Goal: Entertainment & Leisure: Consume media (video, audio)

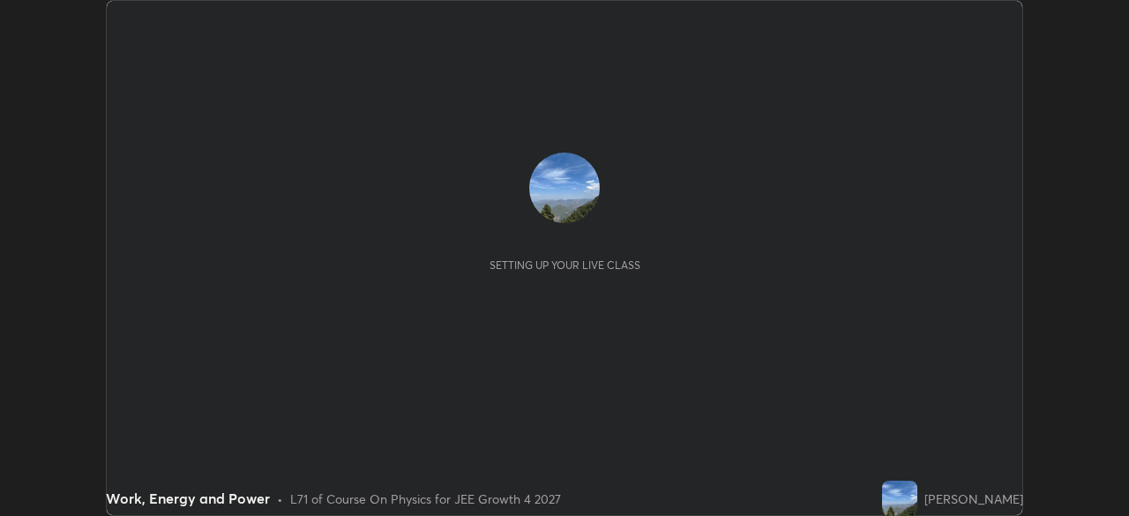
scroll to position [516, 1128]
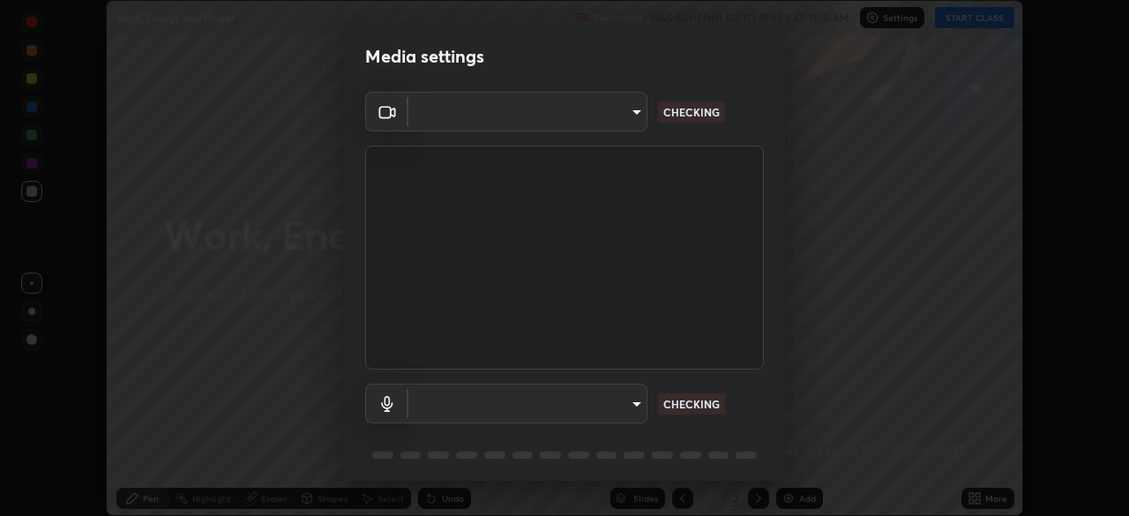
type input "b23672c371ae9b1e2d2e8c1262809c9406dc55f3a12da5c51b420c32c9b17bb4"
type input "758b4a1384cd149965555262a1eeb6396a7b6835cb637da4506a142b94b972ee"
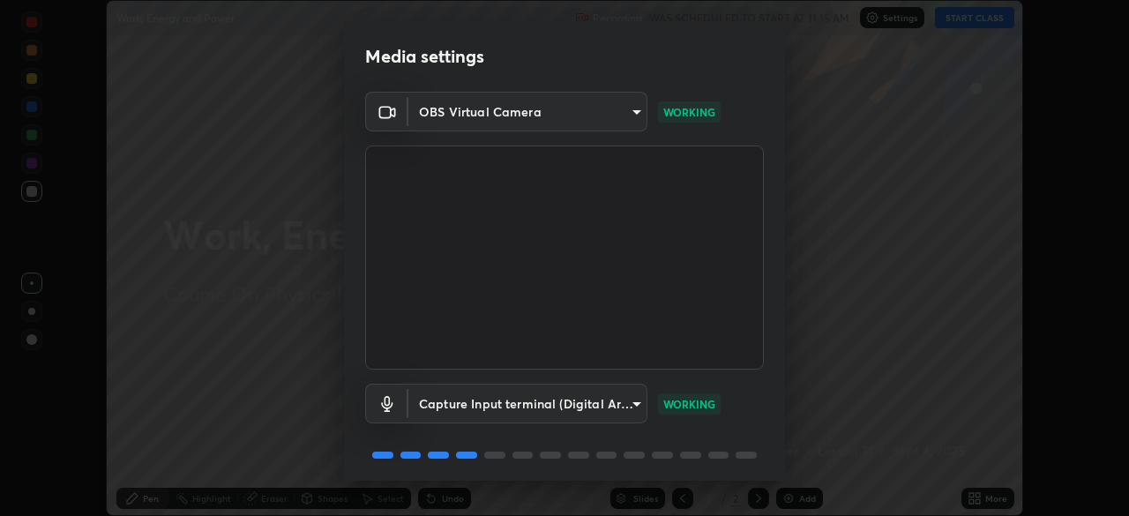
scroll to position [63, 0]
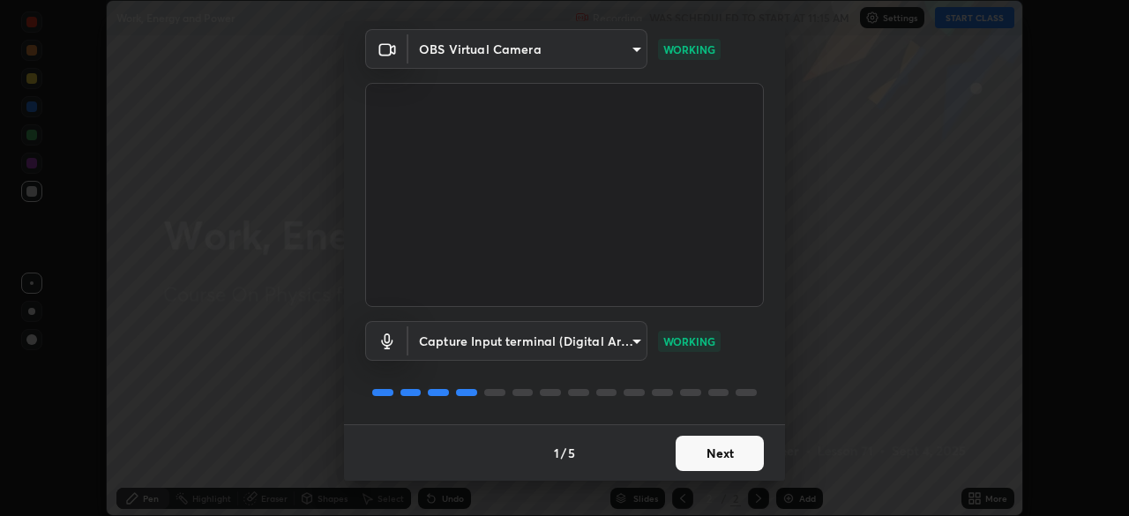
click at [725, 453] on button "Next" at bounding box center [720, 453] width 88 height 35
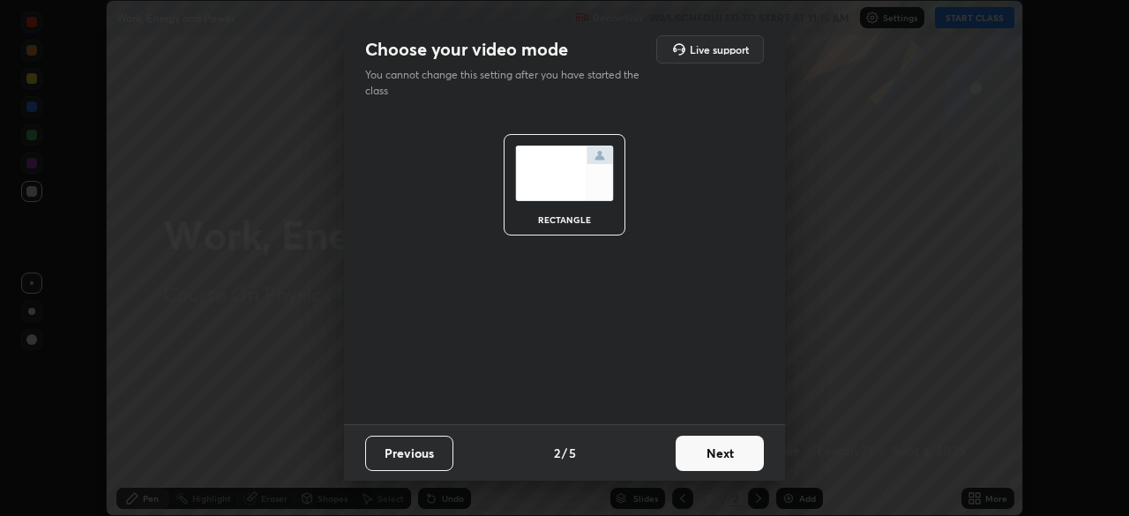
scroll to position [0, 0]
click at [725, 460] on button "Next" at bounding box center [720, 453] width 88 height 35
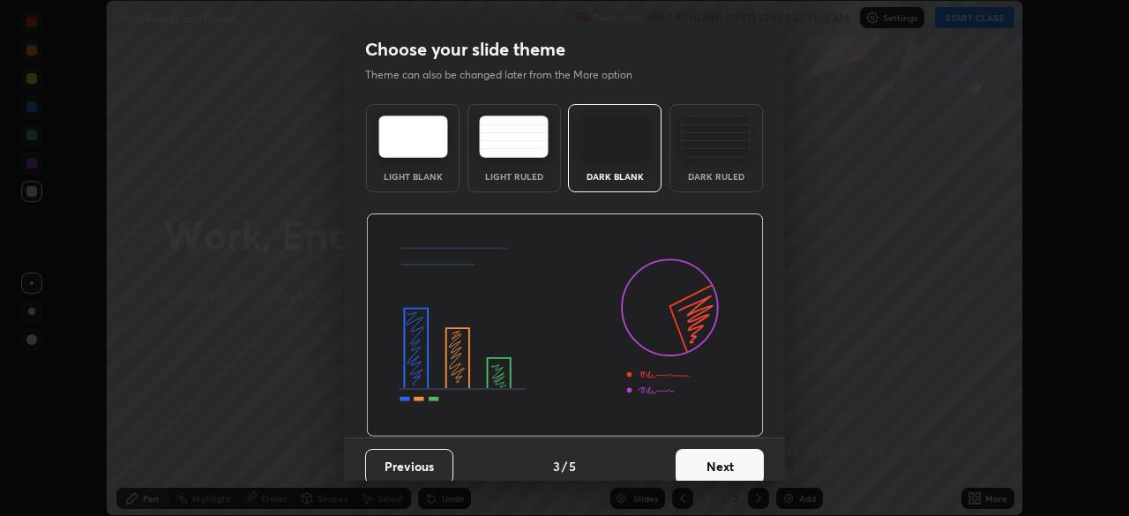
click at [727, 458] on button "Next" at bounding box center [720, 466] width 88 height 35
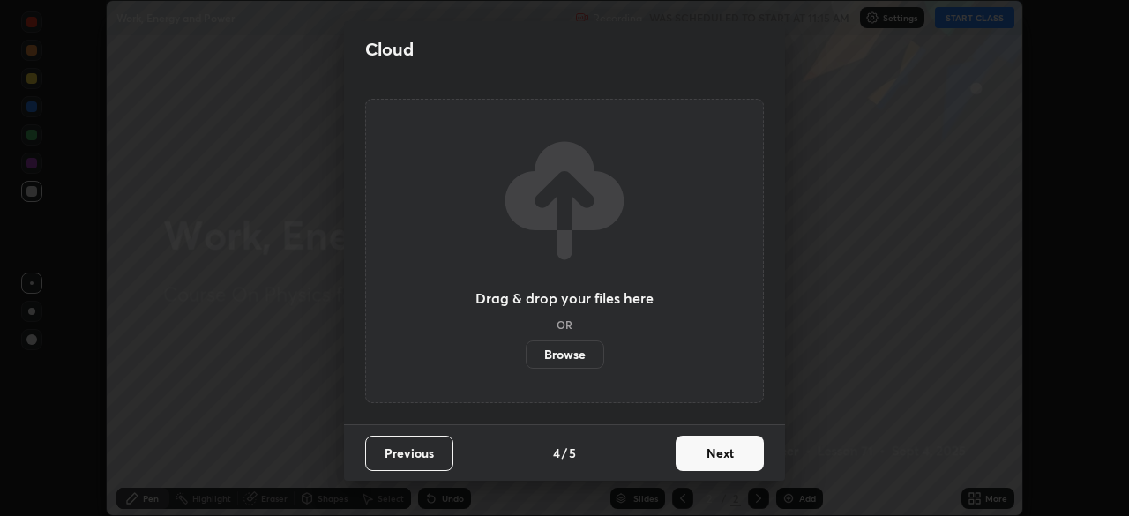
click at [724, 458] on button "Next" at bounding box center [720, 453] width 88 height 35
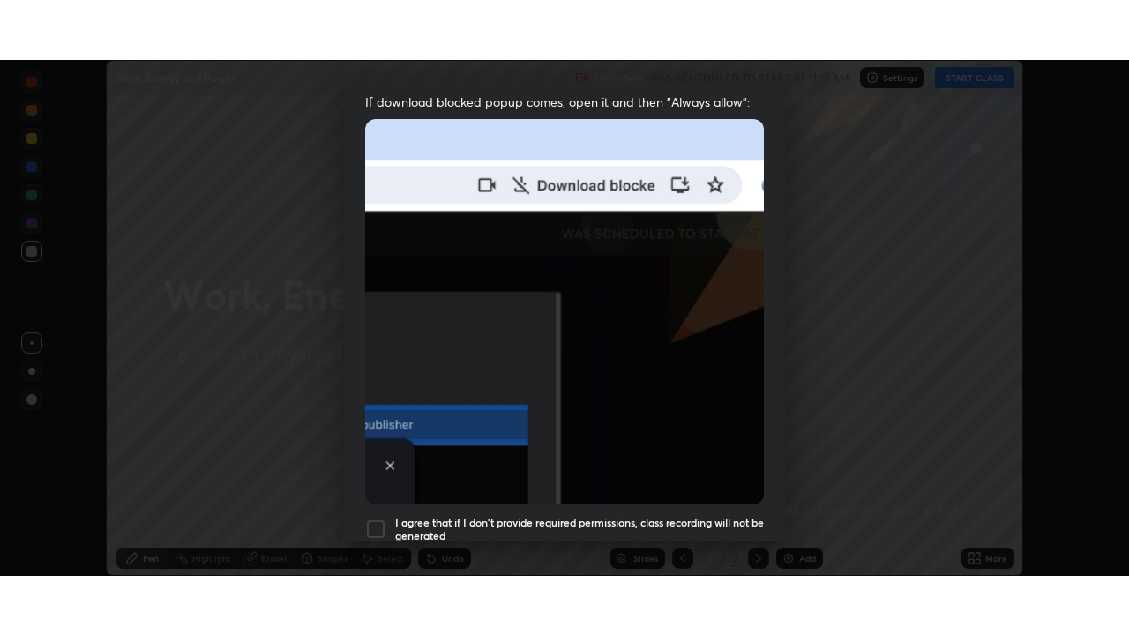
scroll to position [423, 0]
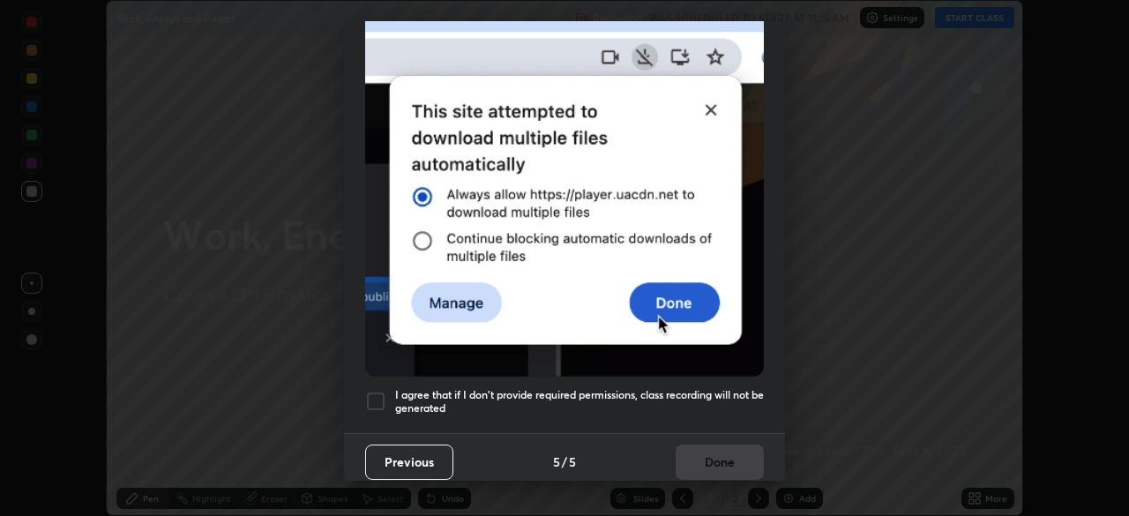
click at [375, 391] on div at bounding box center [375, 401] width 21 height 21
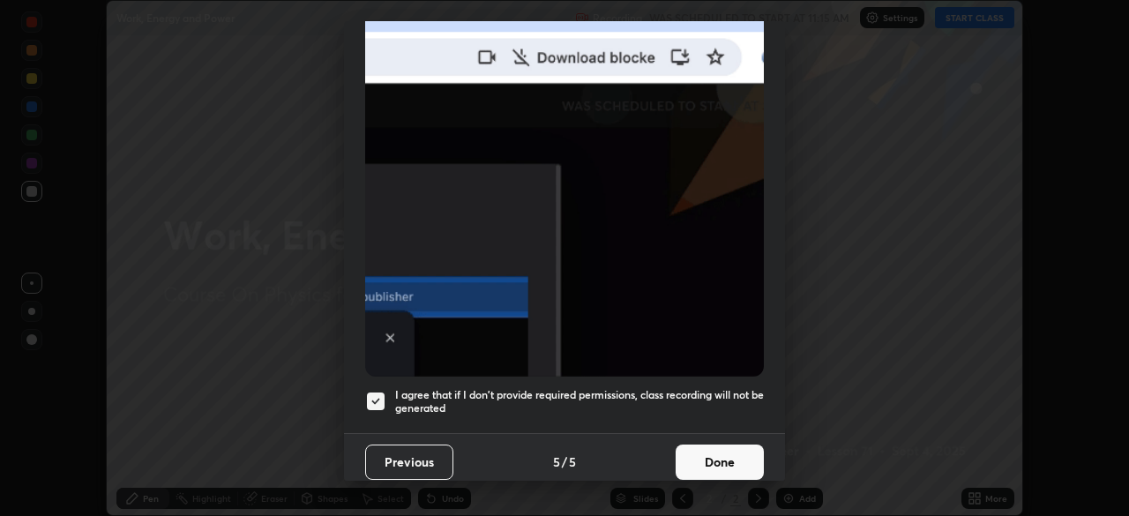
click at [723, 455] on button "Done" at bounding box center [720, 462] width 88 height 35
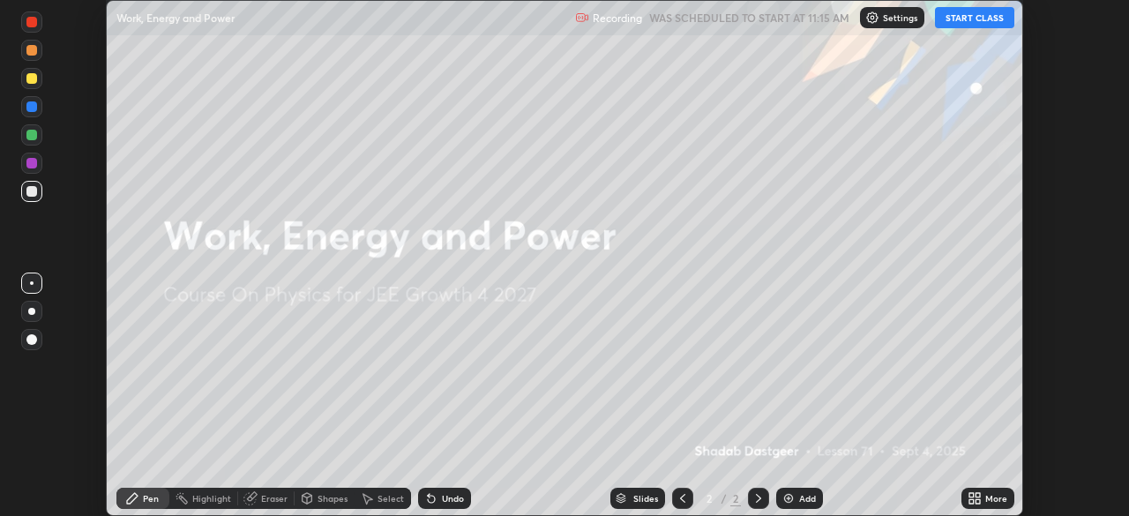
click at [959, 19] on button "START CLASS" at bounding box center [974, 17] width 79 height 21
click at [988, 498] on div "More" at bounding box center [996, 498] width 22 height 9
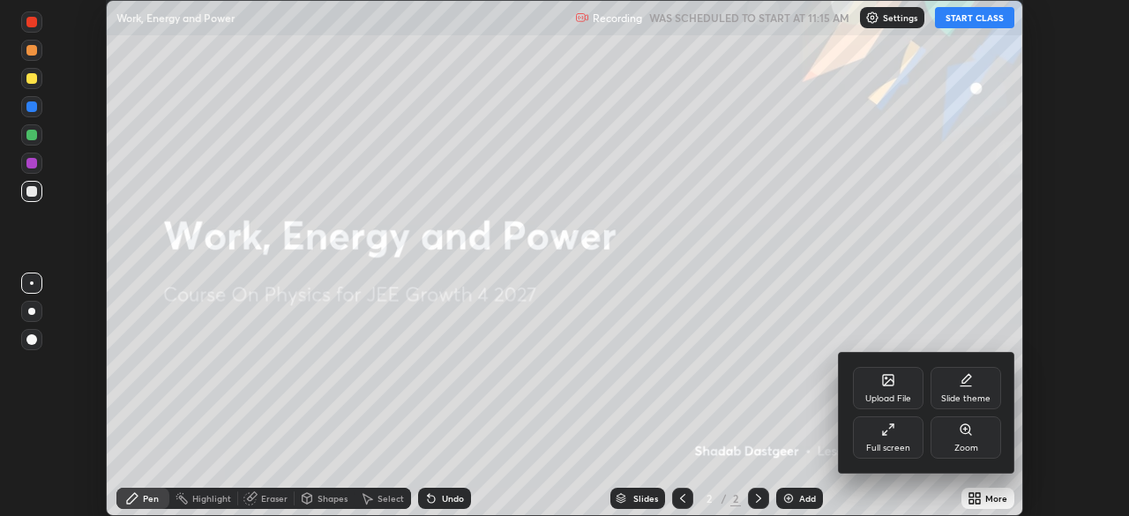
click at [894, 437] on div "Full screen" at bounding box center [888, 437] width 71 height 42
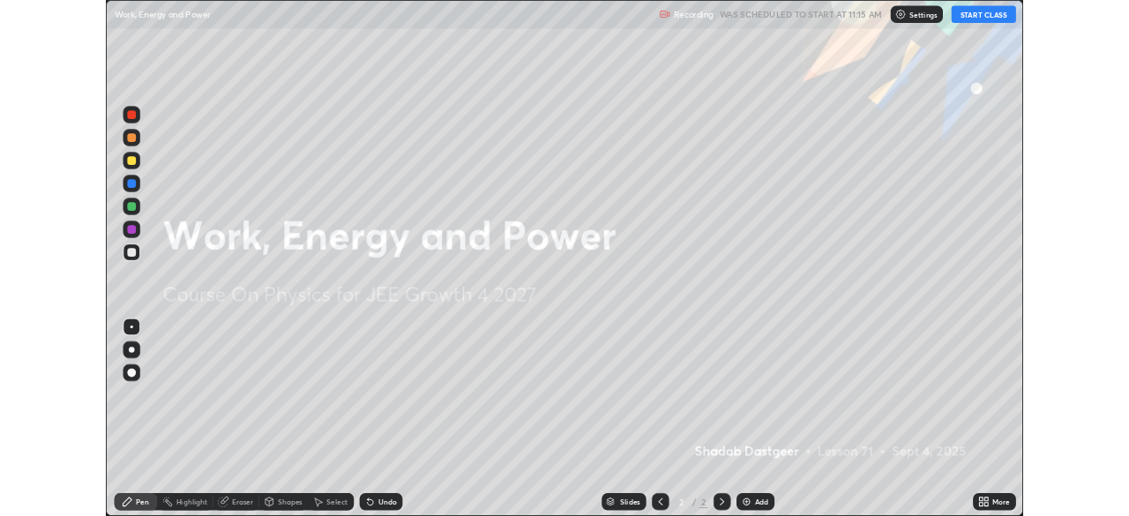
scroll to position [635, 1129]
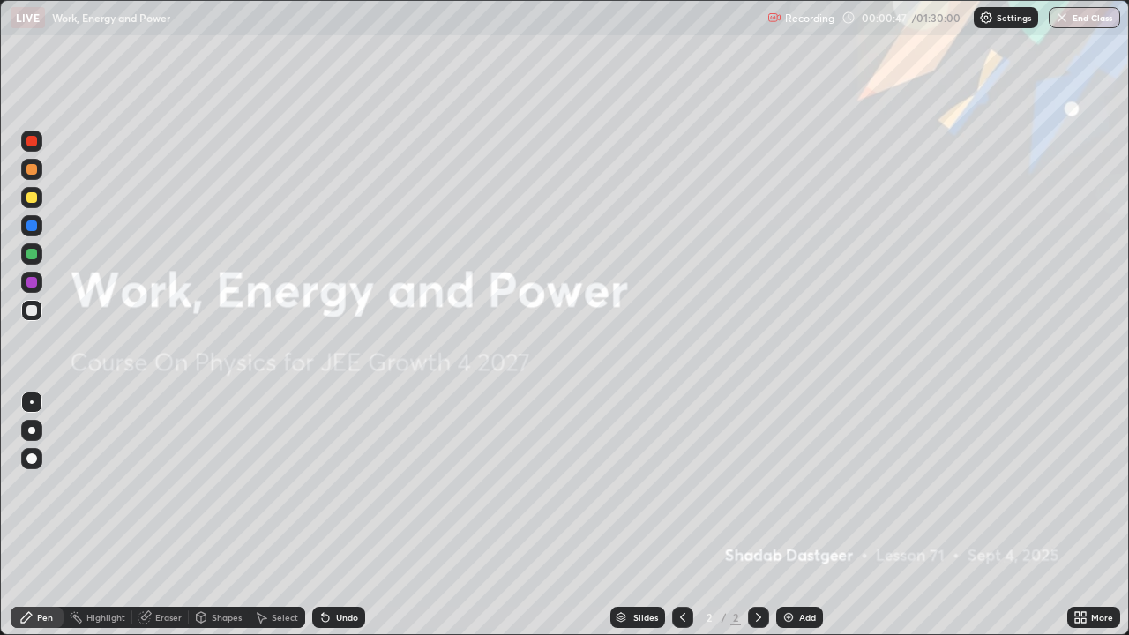
click at [792, 515] on img at bounding box center [789, 617] width 14 height 14
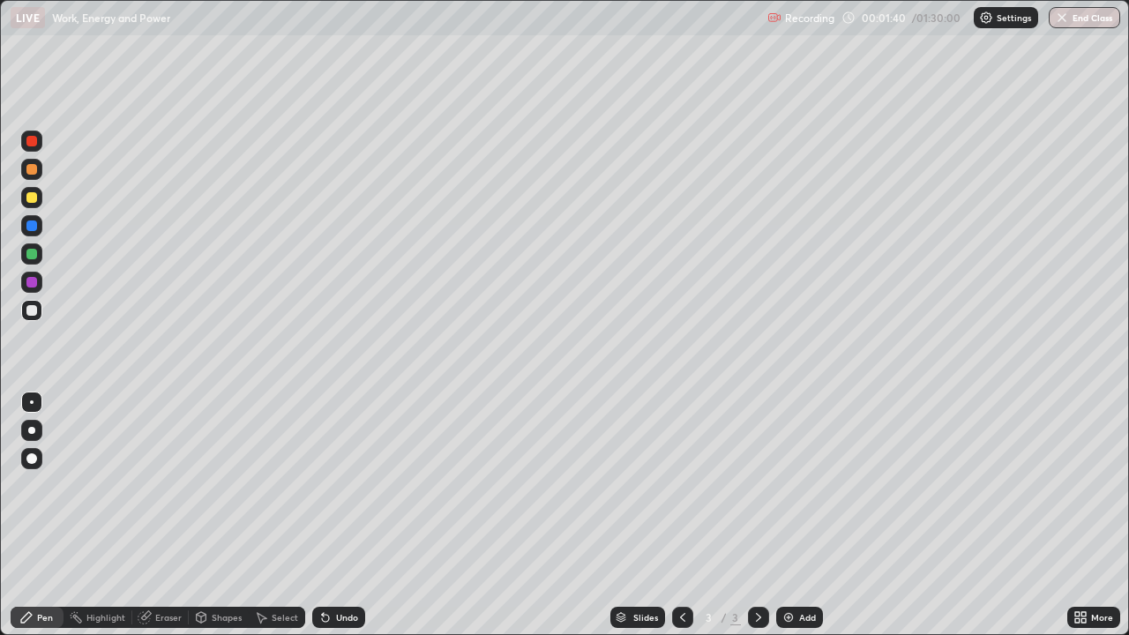
click at [32, 198] on div at bounding box center [31, 197] width 11 height 11
click at [32, 309] on div at bounding box center [31, 310] width 11 height 11
click at [329, 515] on div "Undo" at bounding box center [338, 617] width 53 height 21
click at [801, 515] on div "Add" at bounding box center [799, 617] width 47 height 21
click at [682, 515] on icon at bounding box center [683, 617] width 14 height 14
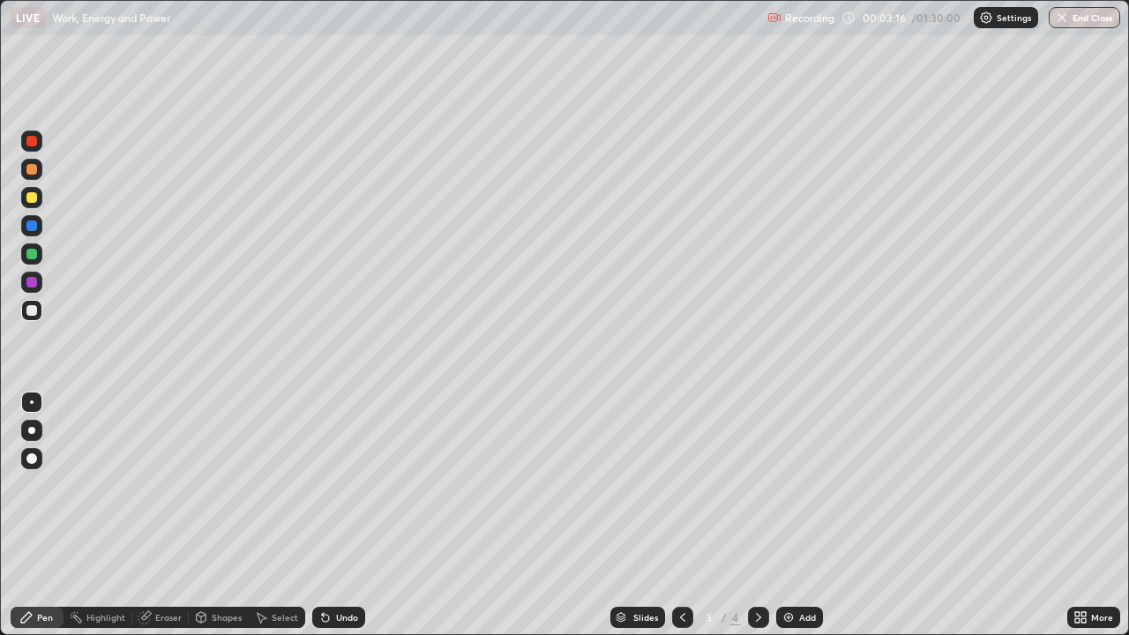
click at [683, 515] on icon at bounding box center [683, 617] width 14 height 14
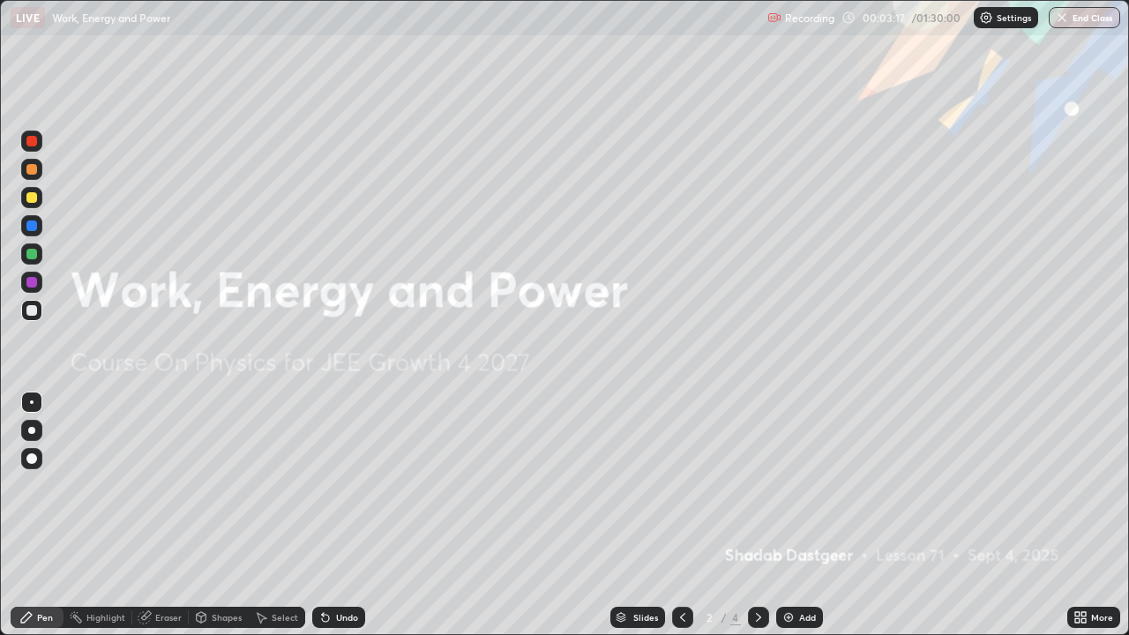
click at [759, 515] on div at bounding box center [758, 617] width 21 height 21
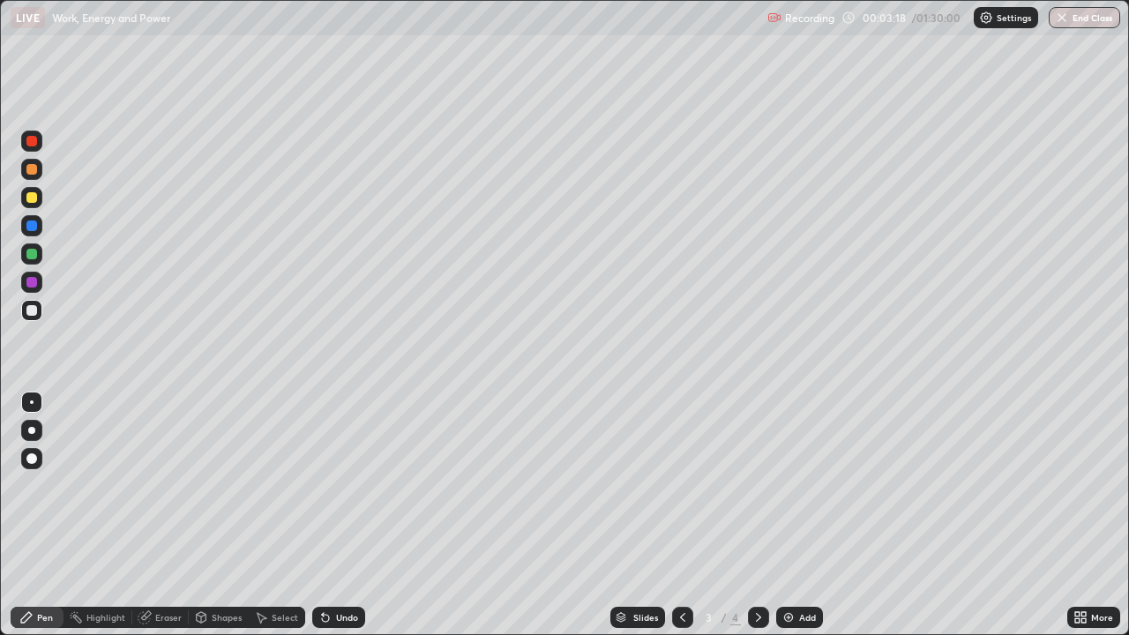
click at [756, 515] on icon at bounding box center [758, 617] width 5 height 9
click at [682, 515] on icon at bounding box center [683, 617] width 14 height 14
click at [342, 515] on div "Undo" at bounding box center [338, 617] width 53 height 21
click at [339, 515] on div "Undo" at bounding box center [347, 617] width 22 height 9
click at [341, 515] on div "Undo" at bounding box center [347, 617] width 22 height 9
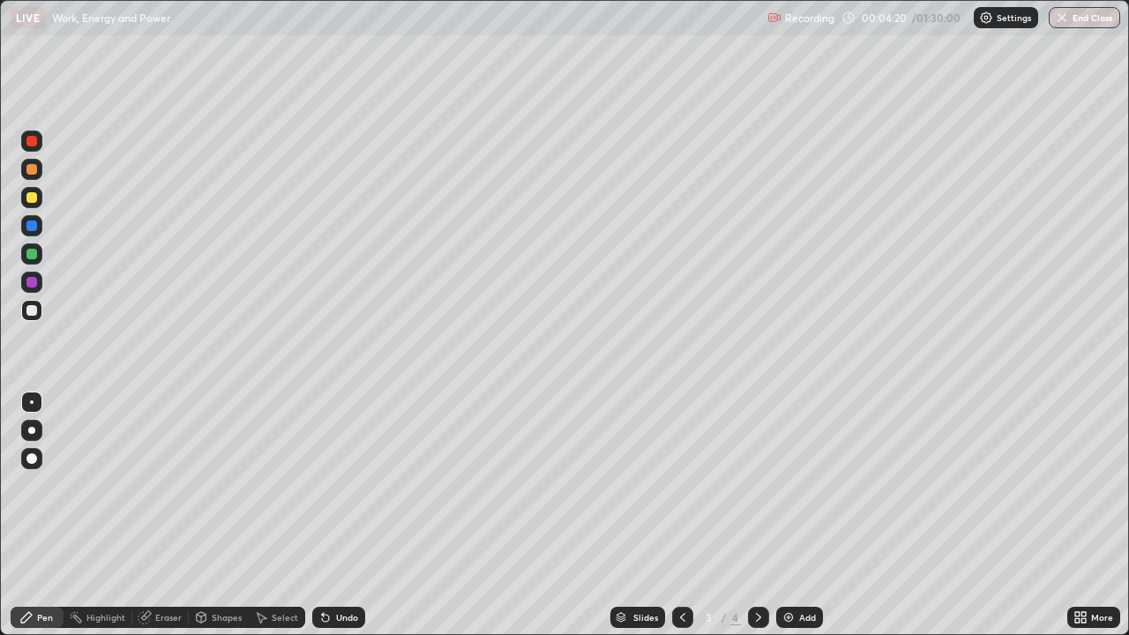
click at [328, 515] on div "Undo" at bounding box center [338, 617] width 53 height 21
click at [325, 515] on div "Undo" at bounding box center [335, 617] width 60 height 35
click at [323, 515] on icon at bounding box center [325, 617] width 14 height 14
click at [322, 515] on icon at bounding box center [323, 614] width 2 height 2
click at [142, 515] on div "Eraser" at bounding box center [160, 617] width 56 height 21
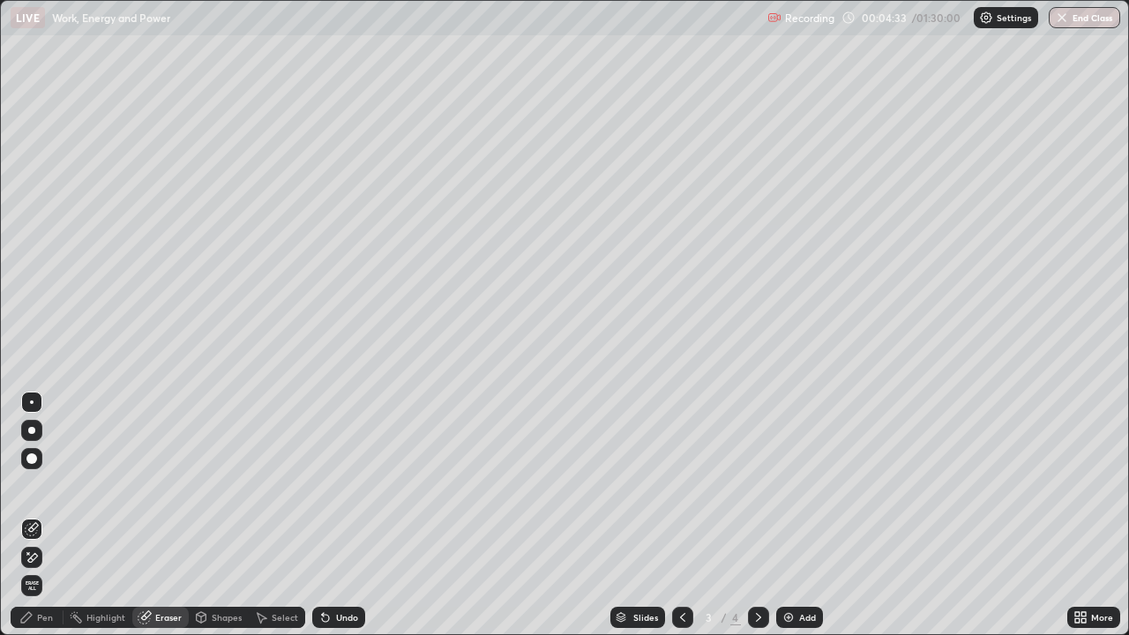
click at [43, 515] on div "Pen" at bounding box center [45, 617] width 16 height 9
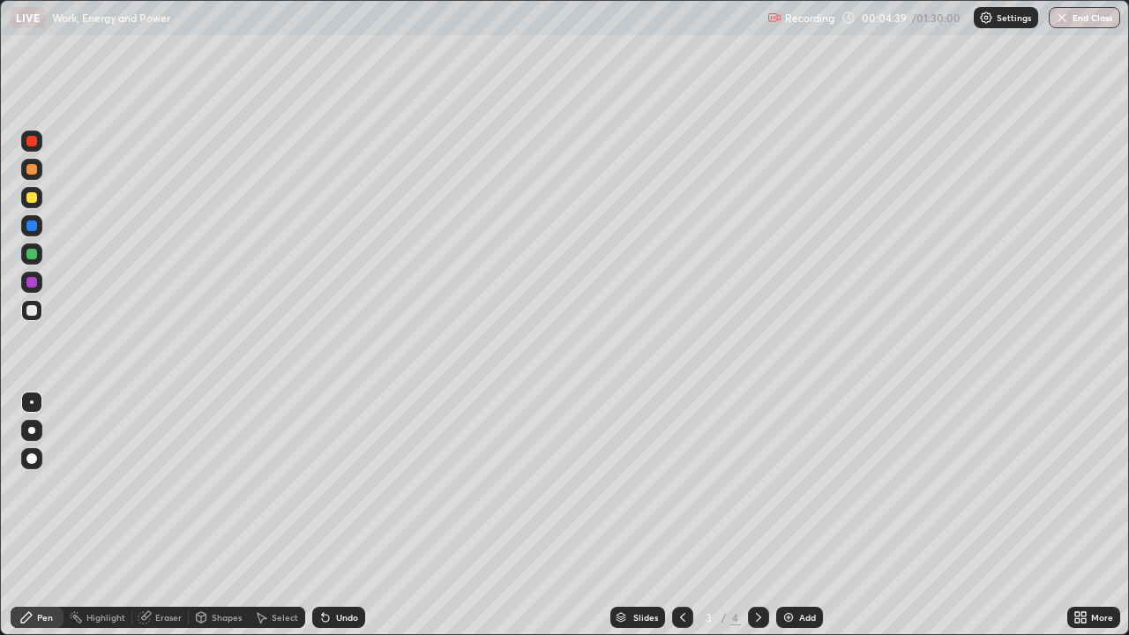
click at [150, 515] on icon at bounding box center [146, 615] width 10 height 9
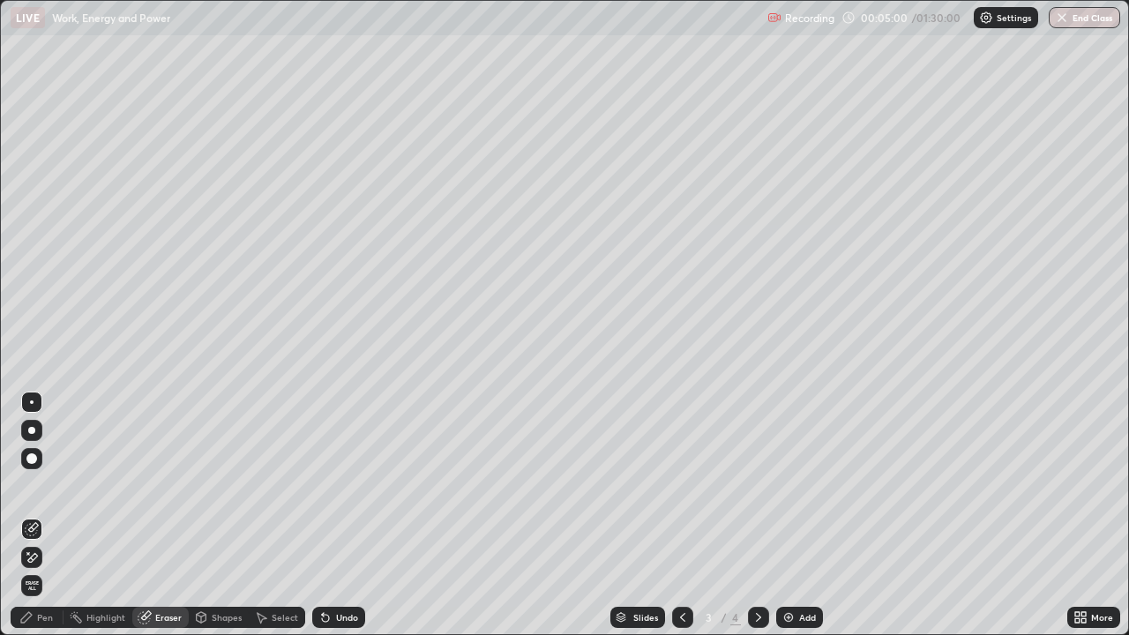
click at [49, 515] on div "Pen" at bounding box center [45, 617] width 16 height 9
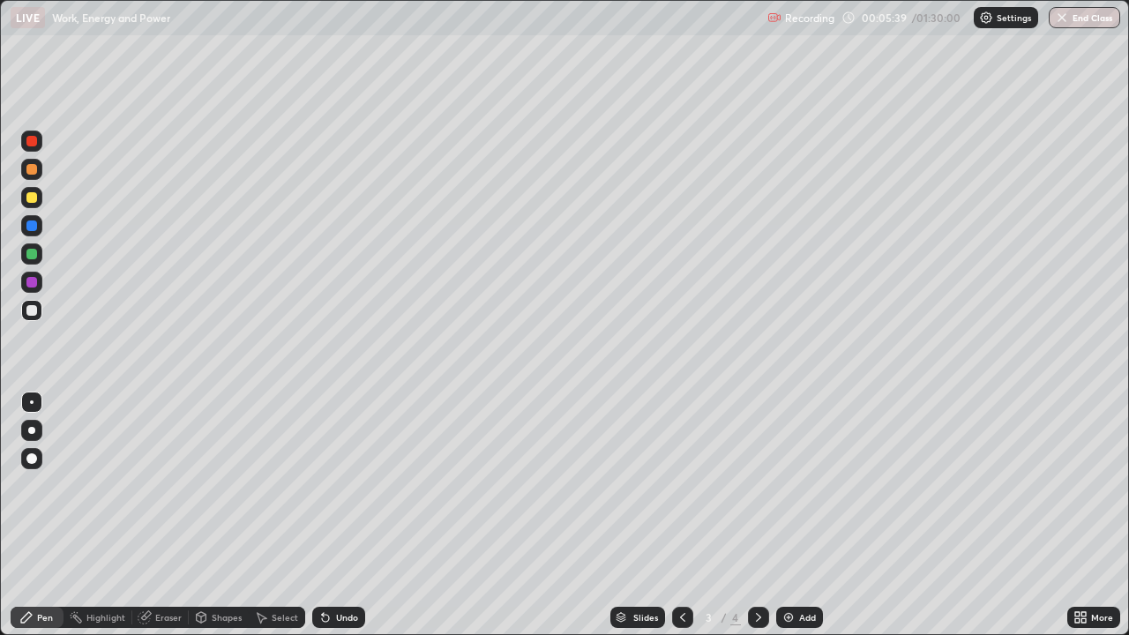
click at [161, 515] on div "Eraser" at bounding box center [168, 617] width 26 height 9
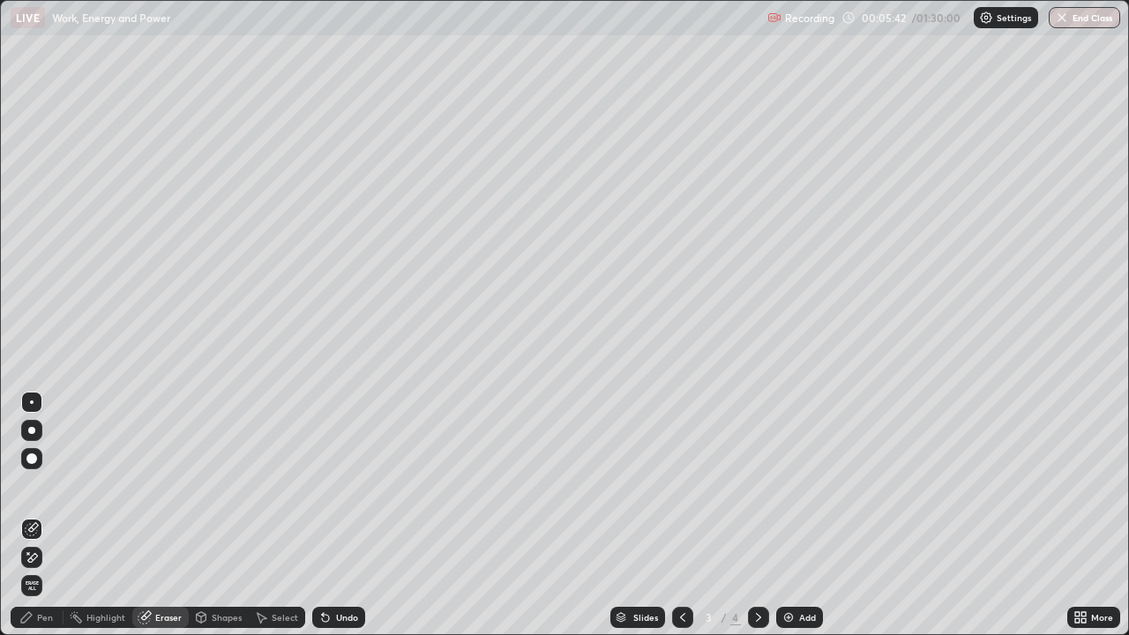
click at [25, 515] on icon at bounding box center [26, 617] width 11 height 11
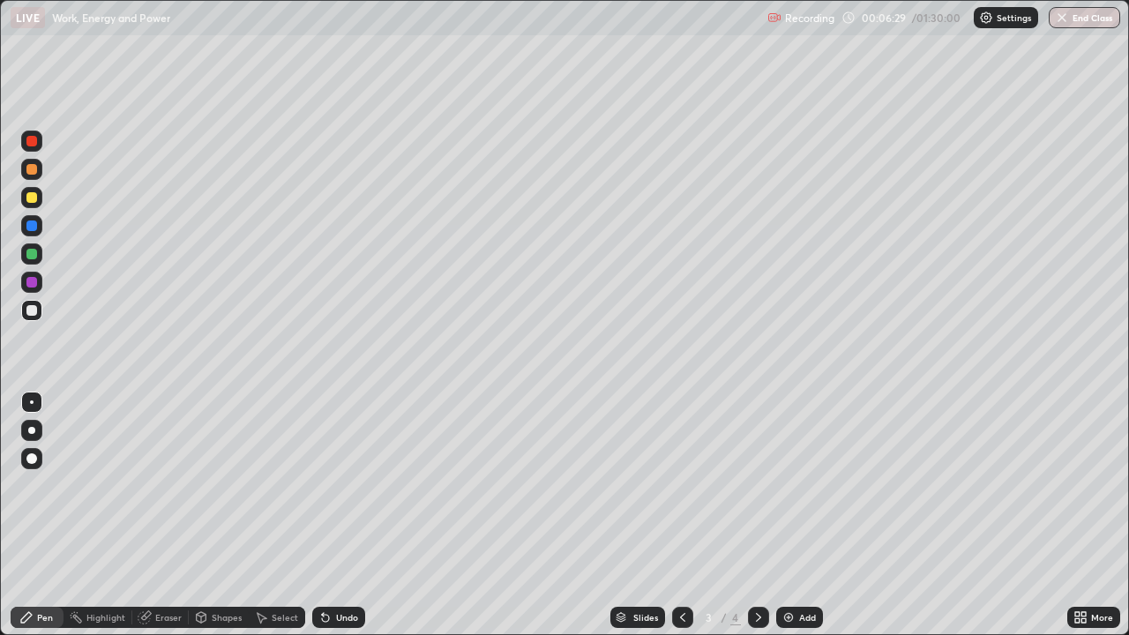
click at [339, 515] on div "Undo" at bounding box center [338, 617] width 53 height 21
click at [336, 515] on div "Undo" at bounding box center [347, 617] width 22 height 9
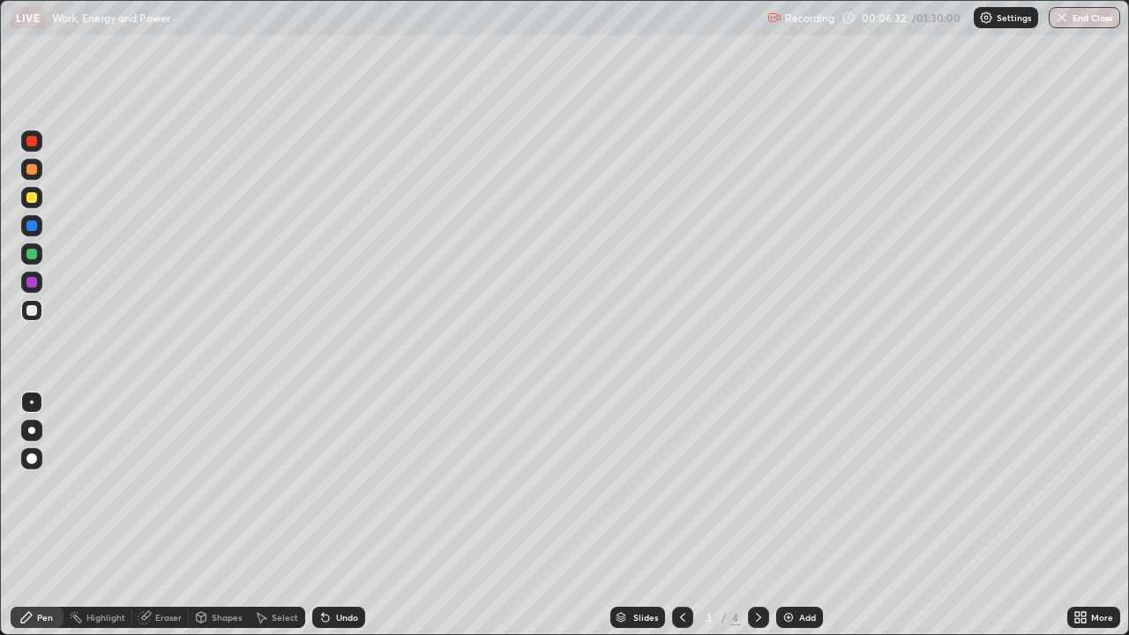
click at [34, 137] on div at bounding box center [31, 141] width 11 height 11
click at [322, 515] on icon at bounding box center [323, 614] width 2 height 2
click at [35, 301] on div at bounding box center [31, 310] width 21 height 21
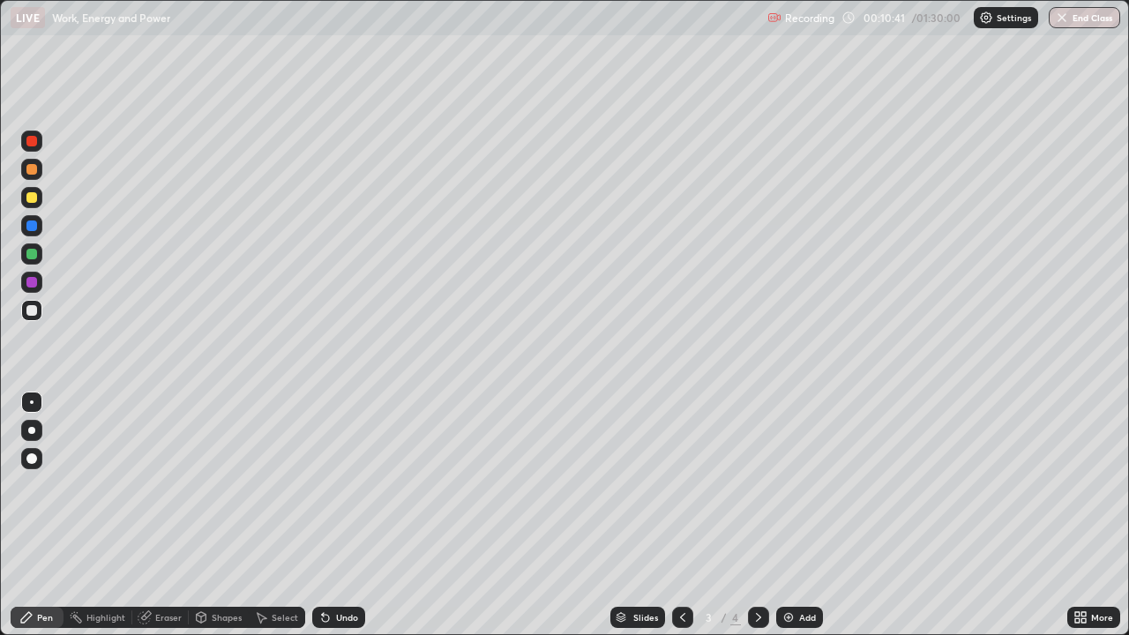
click at [31, 164] on div at bounding box center [31, 169] width 11 height 11
click at [29, 277] on div at bounding box center [31, 282] width 11 height 11
click at [102, 515] on div "Highlight" at bounding box center [105, 617] width 39 height 9
click at [34, 303] on div at bounding box center [31, 310] width 21 height 21
click at [37, 515] on div "Pen" at bounding box center [45, 617] width 16 height 9
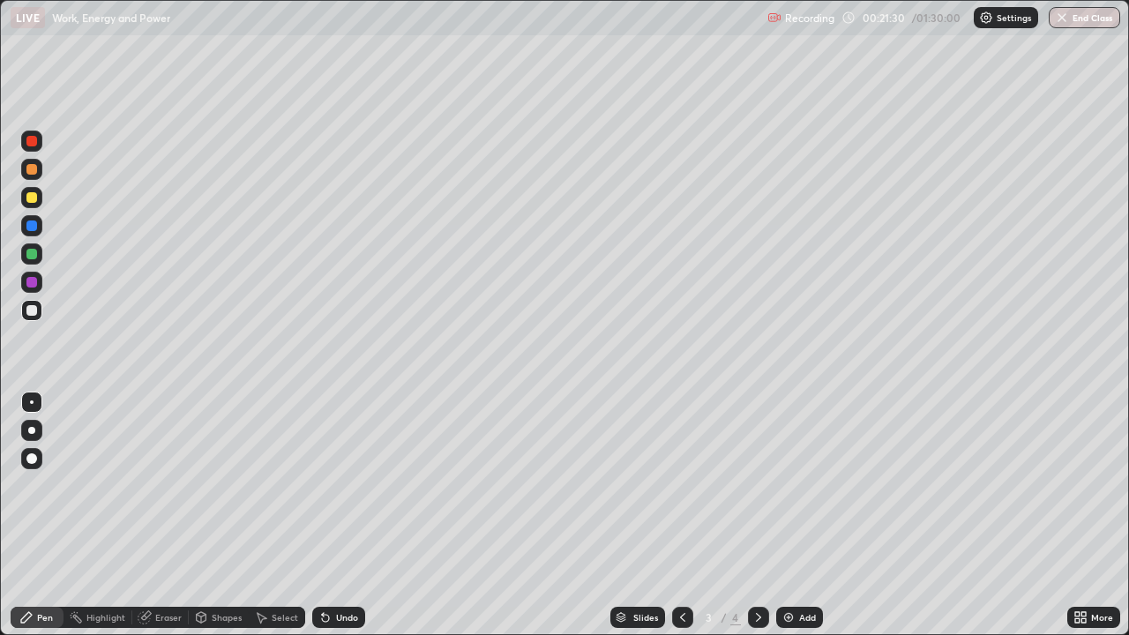
click at [795, 515] on div "Add" at bounding box center [799, 617] width 47 height 21
click at [163, 515] on div "Eraser" at bounding box center [168, 617] width 26 height 9
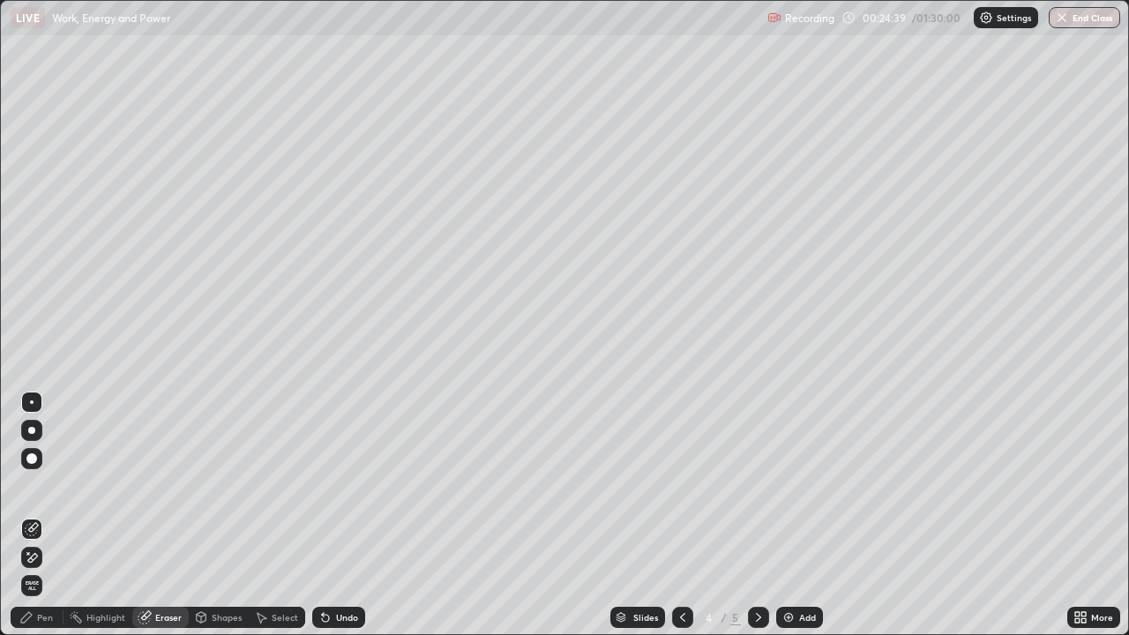
click at [44, 515] on div "Pen" at bounding box center [45, 617] width 16 height 9
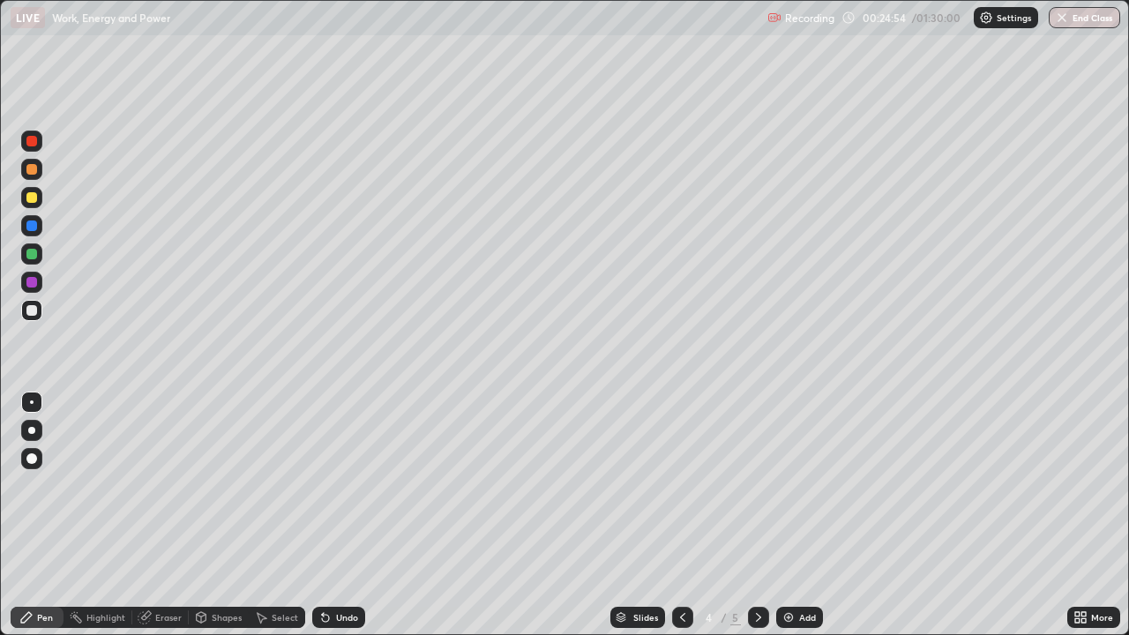
click at [165, 515] on div "Eraser" at bounding box center [168, 617] width 26 height 9
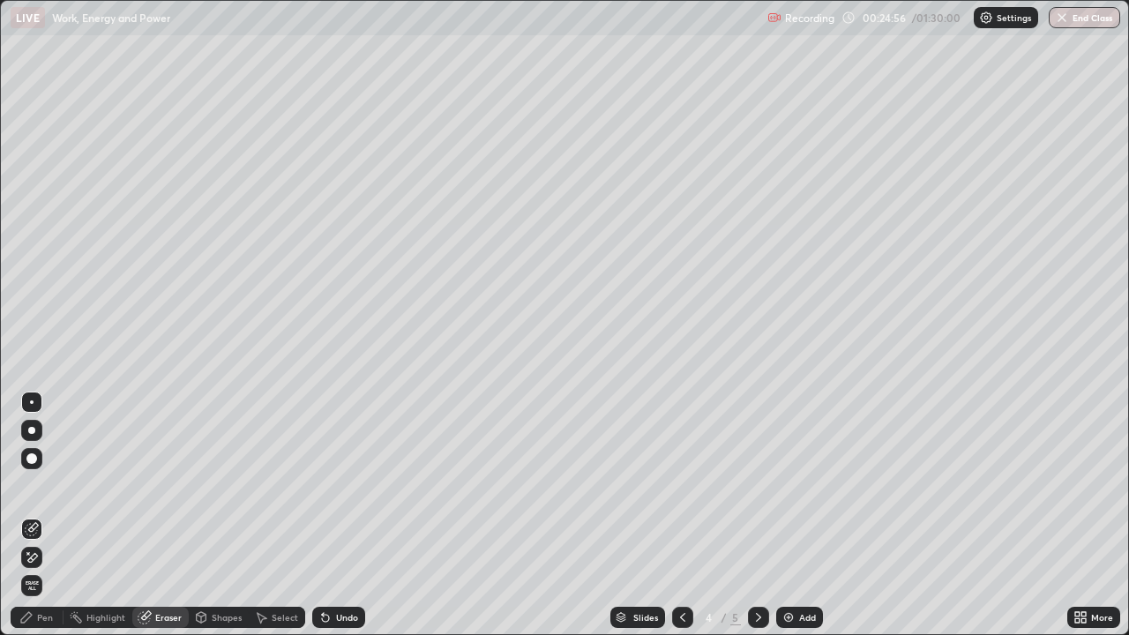
click at [52, 515] on div "Pen" at bounding box center [45, 617] width 16 height 9
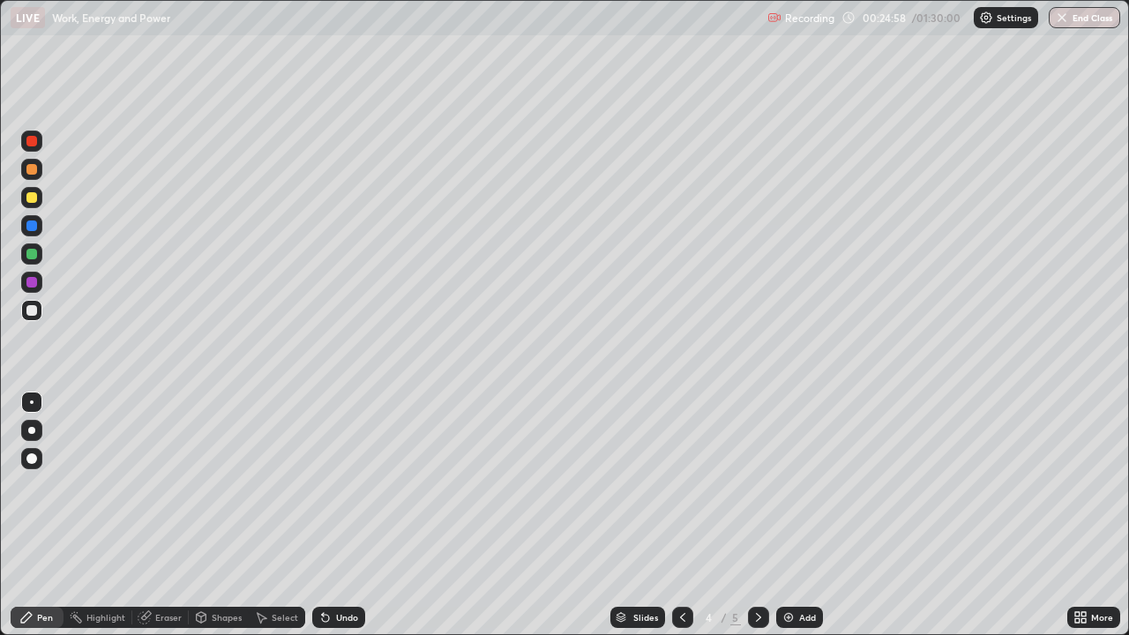
click at [30, 253] on div at bounding box center [31, 254] width 11 height 11
click at [36, 311] on div at bounding box center [31, 310] width 11 height 11
click at [796, 515] on div "Add" at bounding box center [799, 617] width 47 height 21
click at [34, 200] on div at bounding box center [31, 197] width 11 height 11
click at [162, 515] on div "Eraser" at bounding box center [160, 617] width 56 height 21
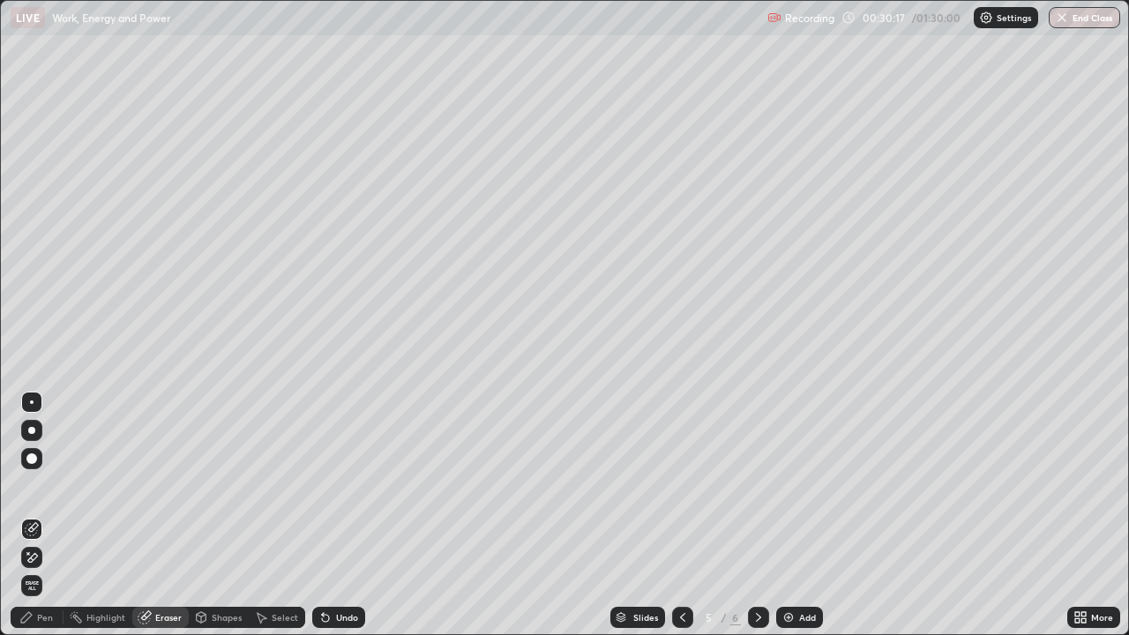
click at [44, 515] on div "Pen" at bounding box center [45, 617] width 16 height 9
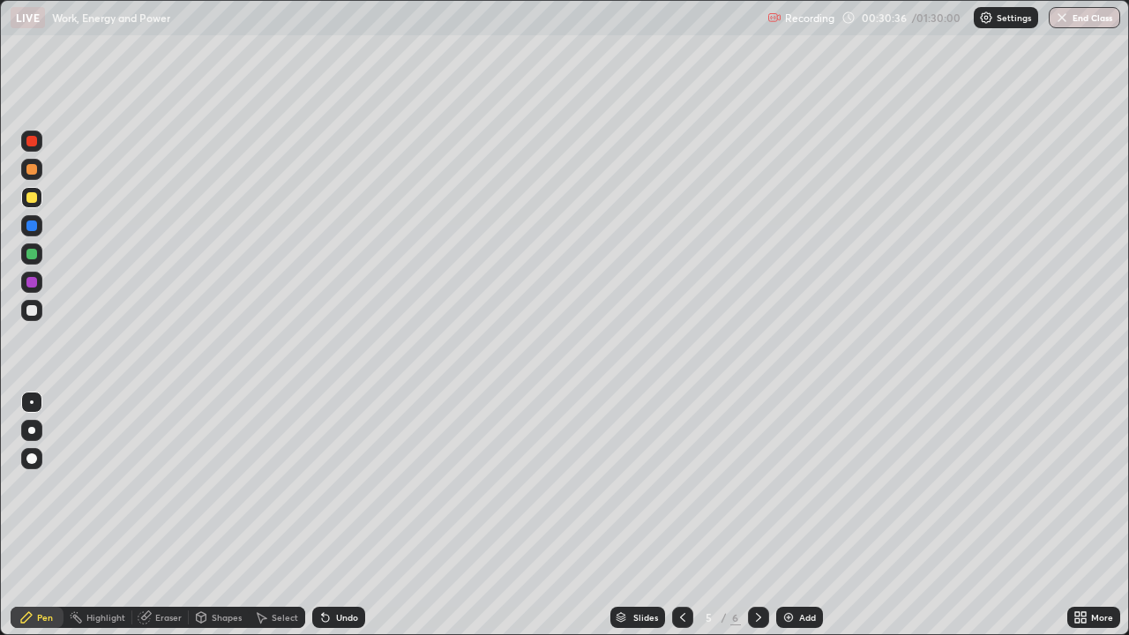
click at [40, 305] on div at bounding box center [31, 310] width 21 height 21
click at [348, 515] on div "Undo" at bounding box center [347, 617] width 22 height 9
click at [31, 168] on div at bounding box center [31, 169] width 11 height 11
click at [167, 515] on div "Eraser" at bounding box center [160, 617] width 56 height 21
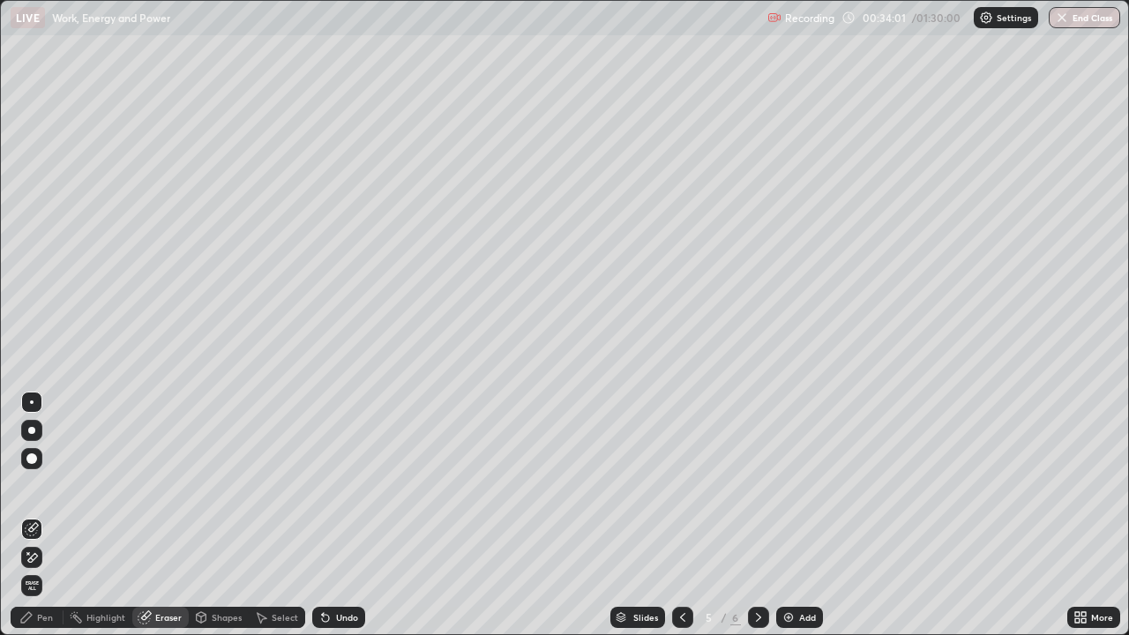
click at [49, 515] on div "Pen" at bounding box center [37, 617] width 53 height 21
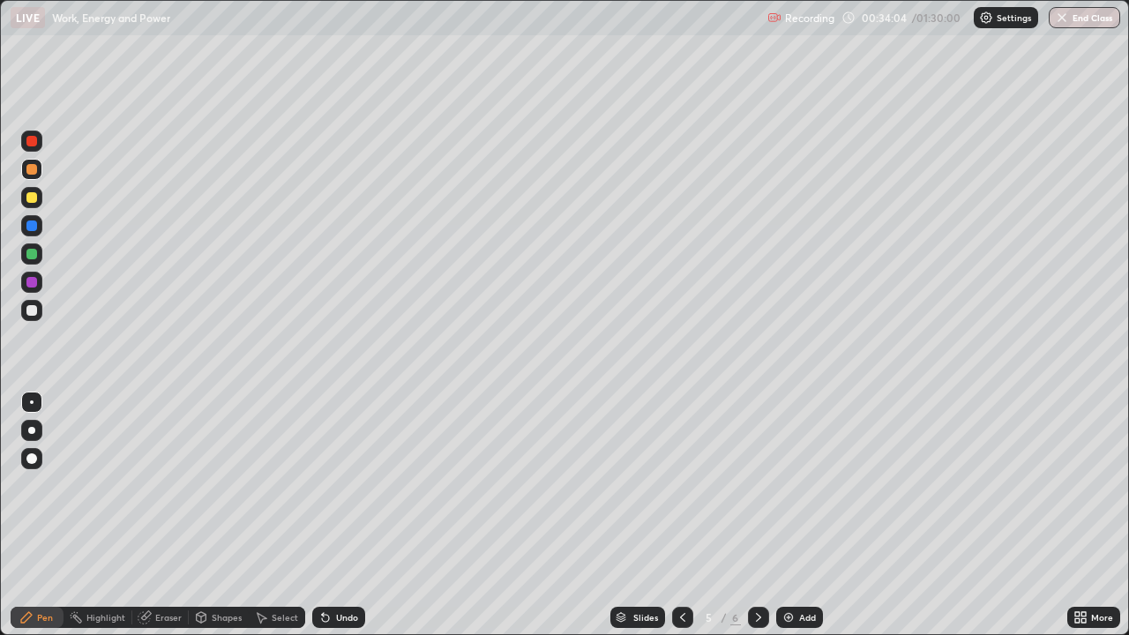
click at [336, 515] on div "Undo" at bounding box center [347, 617] width 22 height 9
click at [331, 515] on div "Undo" at bounding box center [338, 617] width 53 height 21
click at [326, 515] on div "Undo" at bounding box center [338, 617] width 53 height 21
click at [320, 515] on div "Undo" at bounding box center [338, 617] width 53 height 21
click at [322, 515] on icon at bounding box center [323, 614] width 2 height 2
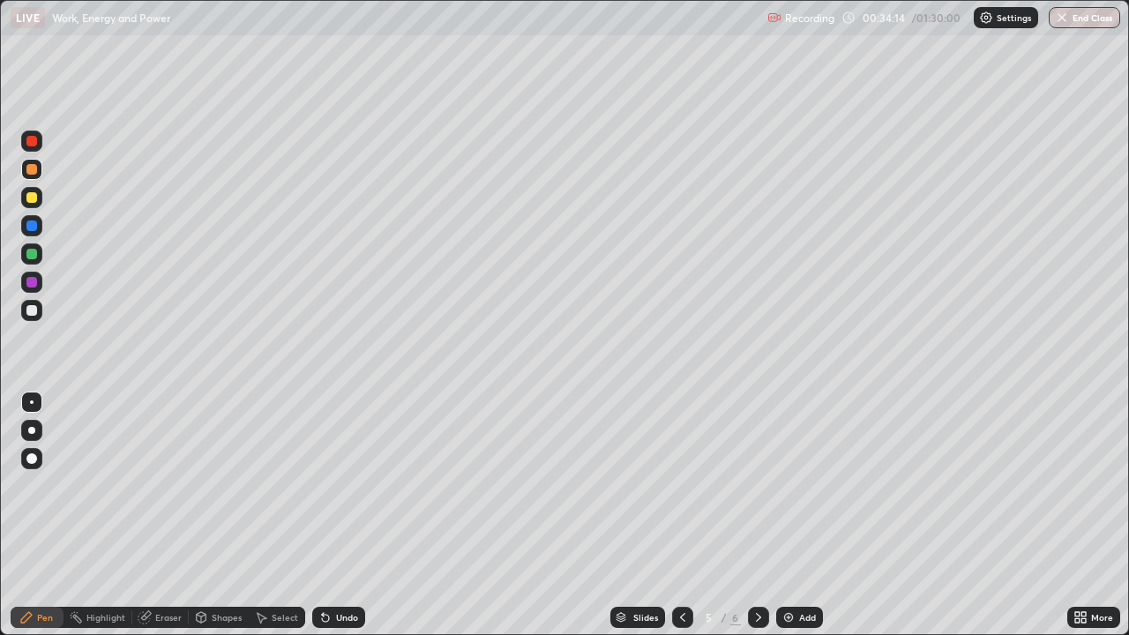
click at [322, 515] on icon at bounding box center [323, 614] width 2 height 2
click at [804, 515] on div "Add" at bounding box center [807, 617] width 17 height 9
click at [31, 171] on div at bounding box center [31, 169] width 11 height 11
click at [33, 312] on div at bounding box center [31, 310] width 11 height 11
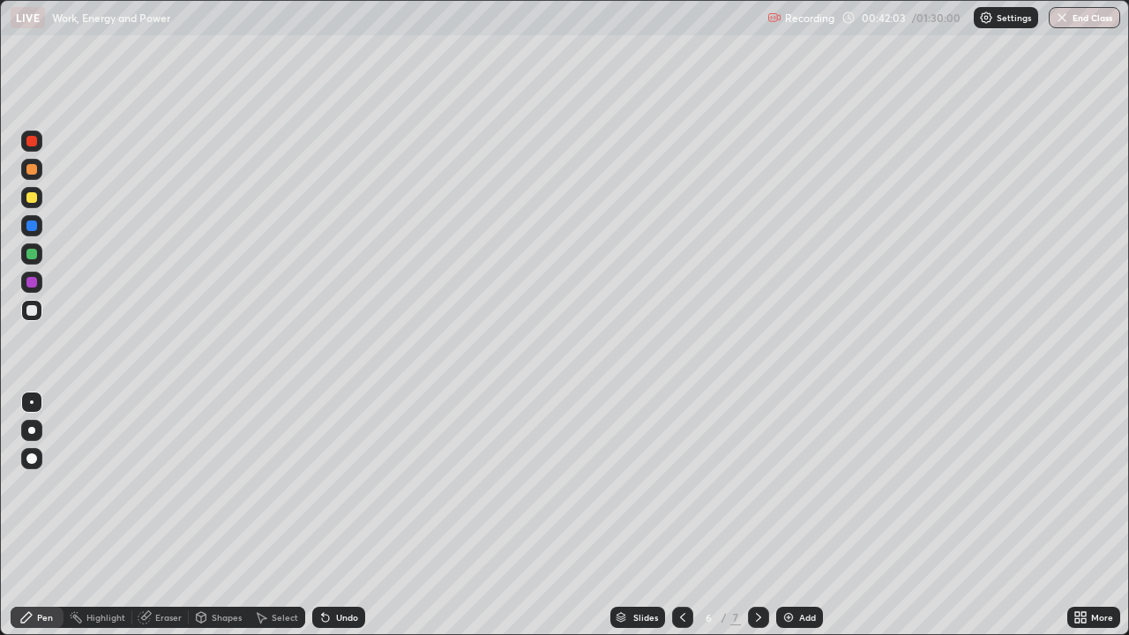
click at [98, 515] on div "Highlight" at bounding box center [105, 617] width 39 height 9
click at [158, 515] on div "Eraser" at bounding box center [168, 617] width 26 height 9
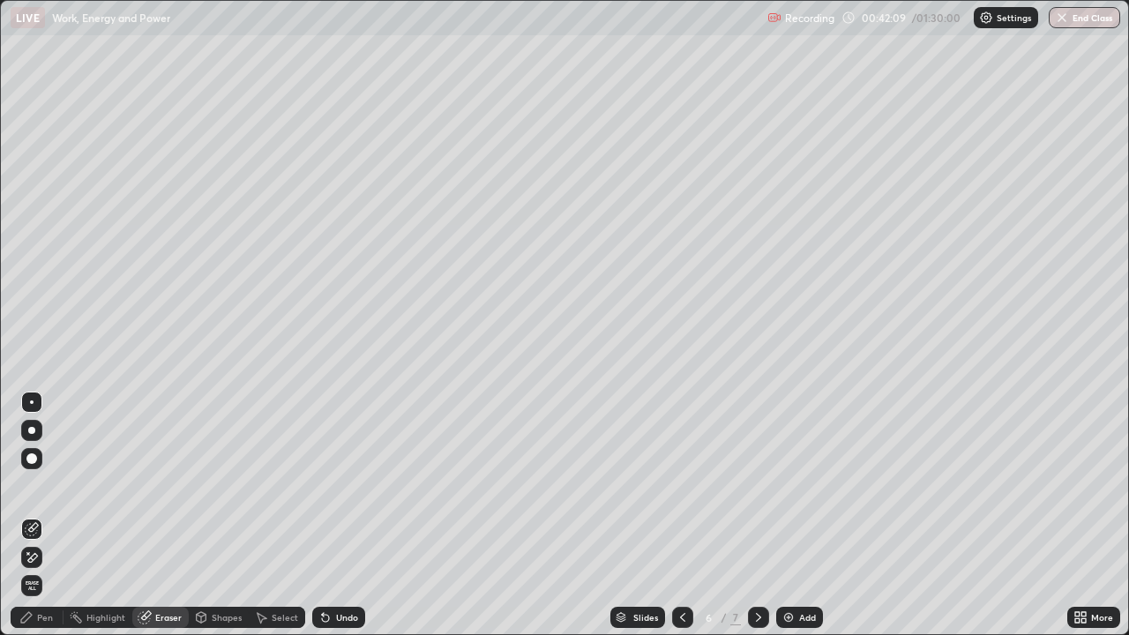
click at [41, 515] on div "Pen" at bounding box center [45, 617] width 16 height 9
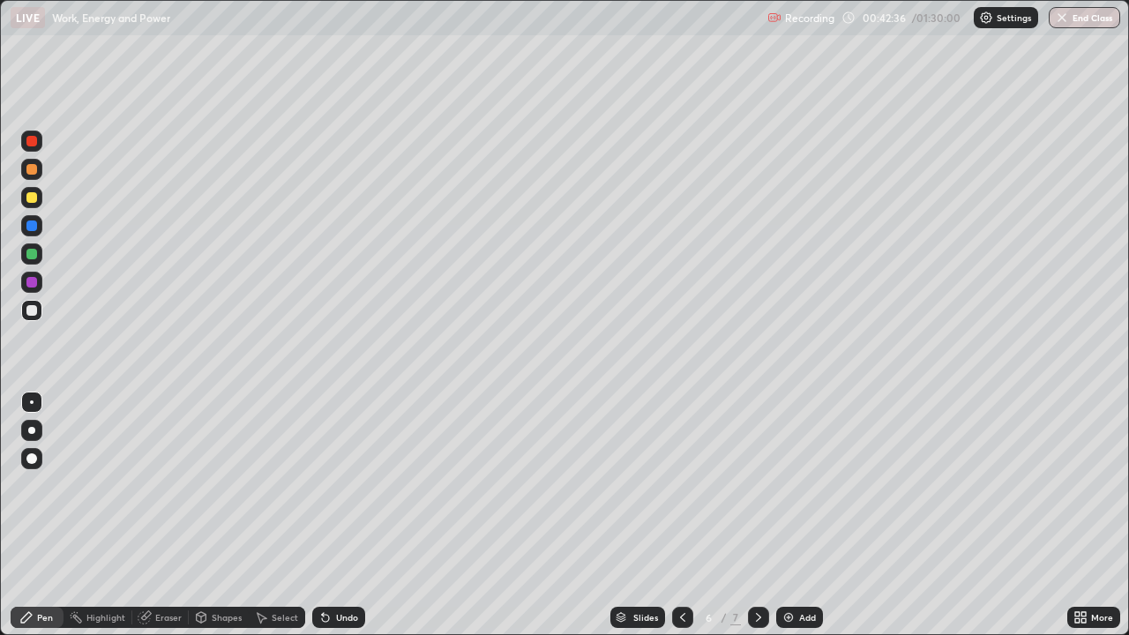
click at [32, 168] on div at bounding box center [31, 169] width 11 height 11
click at [32, 307] on div at bounding box center [31, 310] width 11 height 11
click at [329, 515] on icon at bounding box center [325, 617] width 14 height 14
click at [322, 515] on icon at bounding box center [323, 614] width 2 height 2
click at [325, 515] on icon at bounding box center [325, 617] width 14 height 14
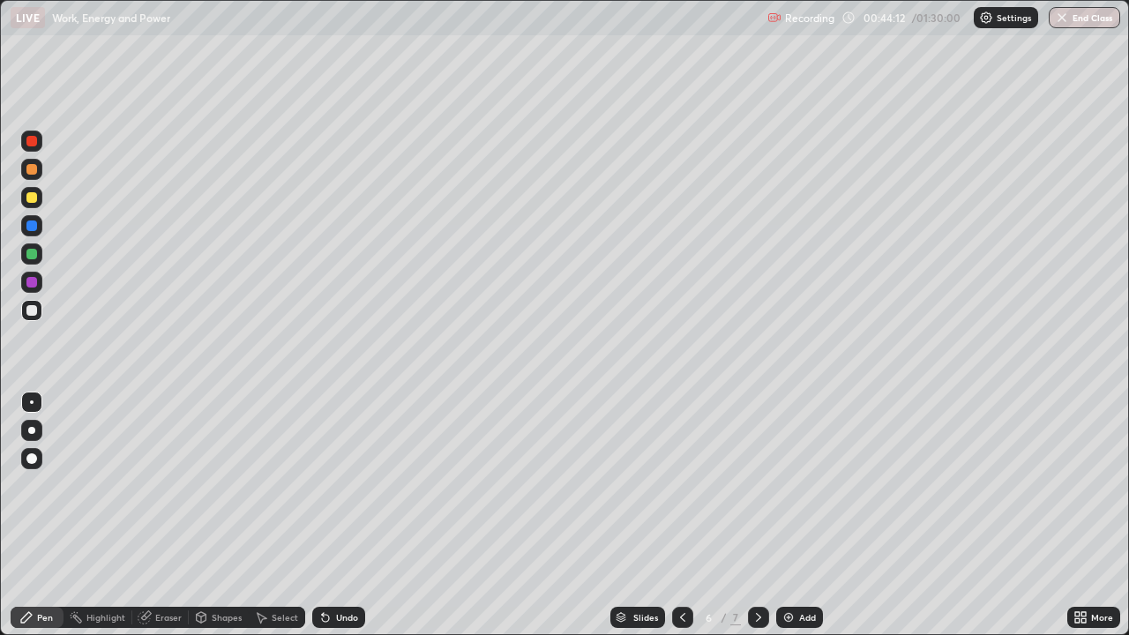
click at [328, 515] on icon at bounding box center [325, 617] width 14 height 14
click at [323, 515] on icon at bounding box center [325, 618] width 7 height 7
click at [324, 515] on icon at bounding box center [325, 618] width 7 height 7
click at [334, 515] on div "Undo" at bounding box center [338, 617] width 53 height 21
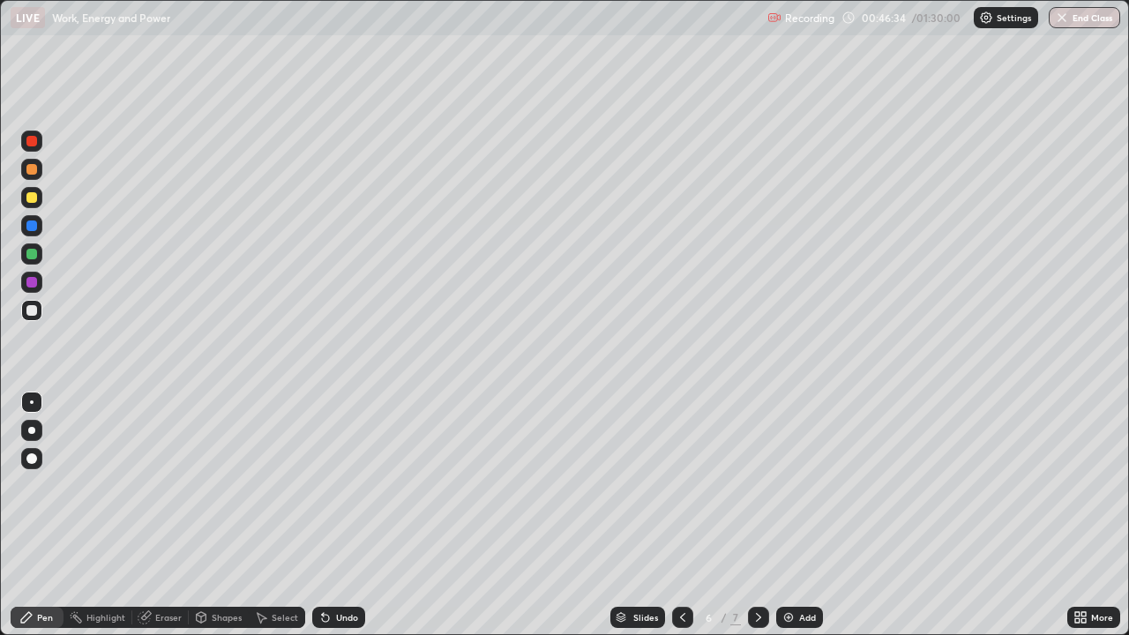
click at [34, 133] on div at bounding box center [31, 141] width 21 height 21
click at [783, 515] on img at bounding box center [789, 617] width 14 height 14
click at [797, 515] on div "Add" at bounding box center [799, 617] width 47 height 21
click at [35, 169] on div at bounding box center [31, 169] width 11 height 11
click at [31, 307] on div at bounding box center [31, 310] width 11 height 11
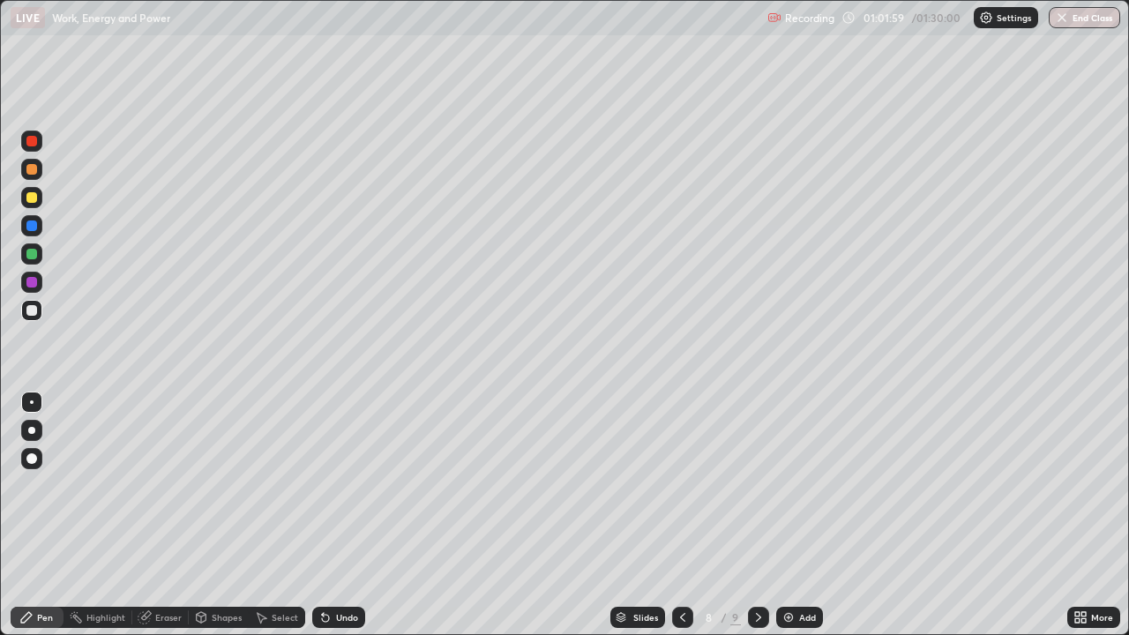
click at [155, 515] on div "Eraser" at bounding box center [160, 617] width 56 height 21
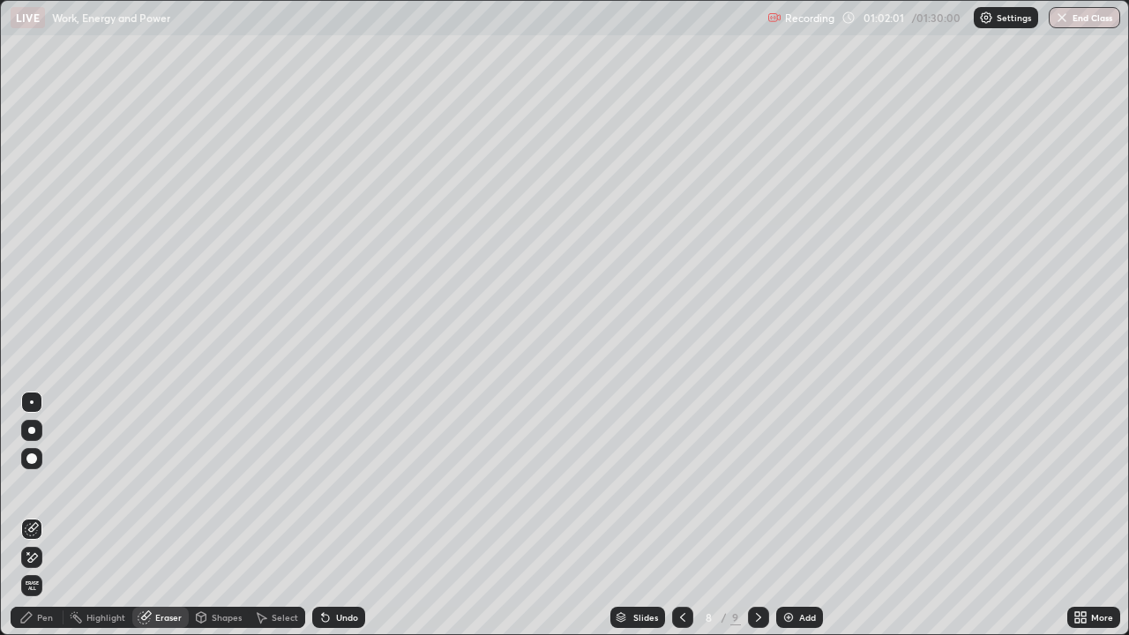
click at [35, 515] on div "Pen" at bounding box center [37, 617] width 53 height 21
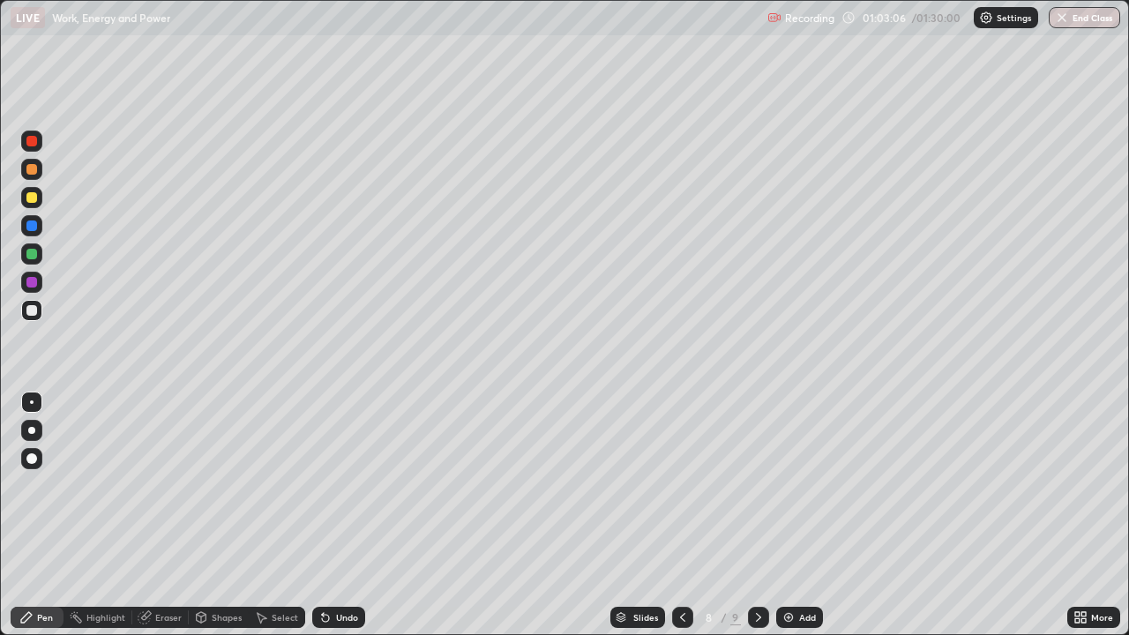
click at [34, 224] on div at bounding box center [31, 226] width 11 height 11
click at [36, 310] on div at bounding box center [31, 310] width 11 height 11
click at [158, 515] on div "Eraser" at bounding box center [160, 617] width 56 height 21
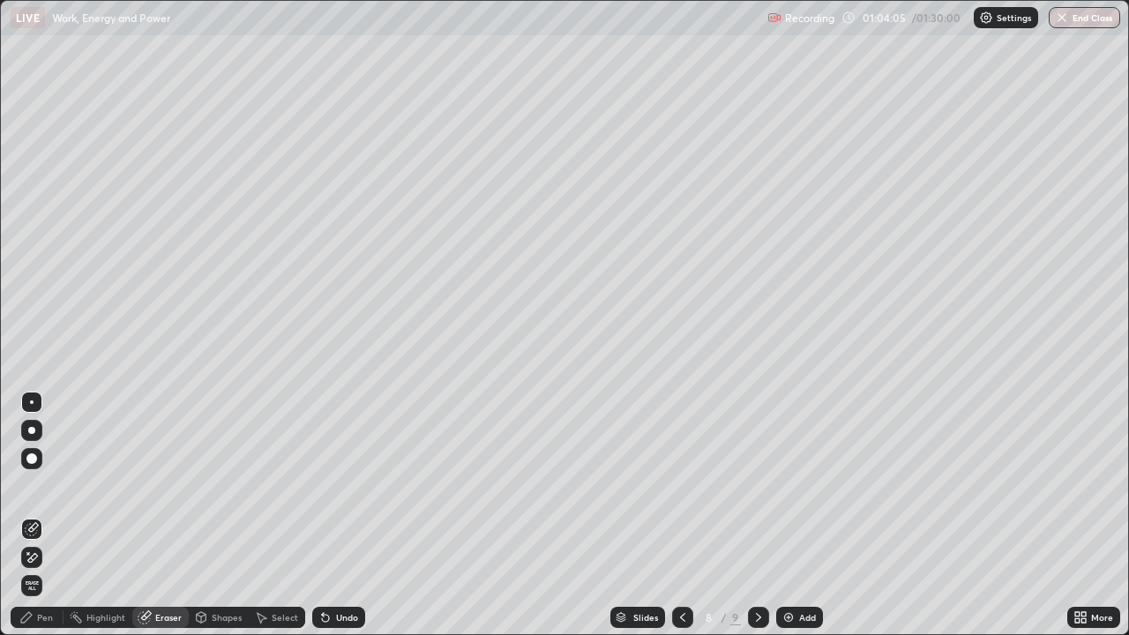
click at [32, 515] on div "Pen" at bounding box center [37, 617] width 53 height 21
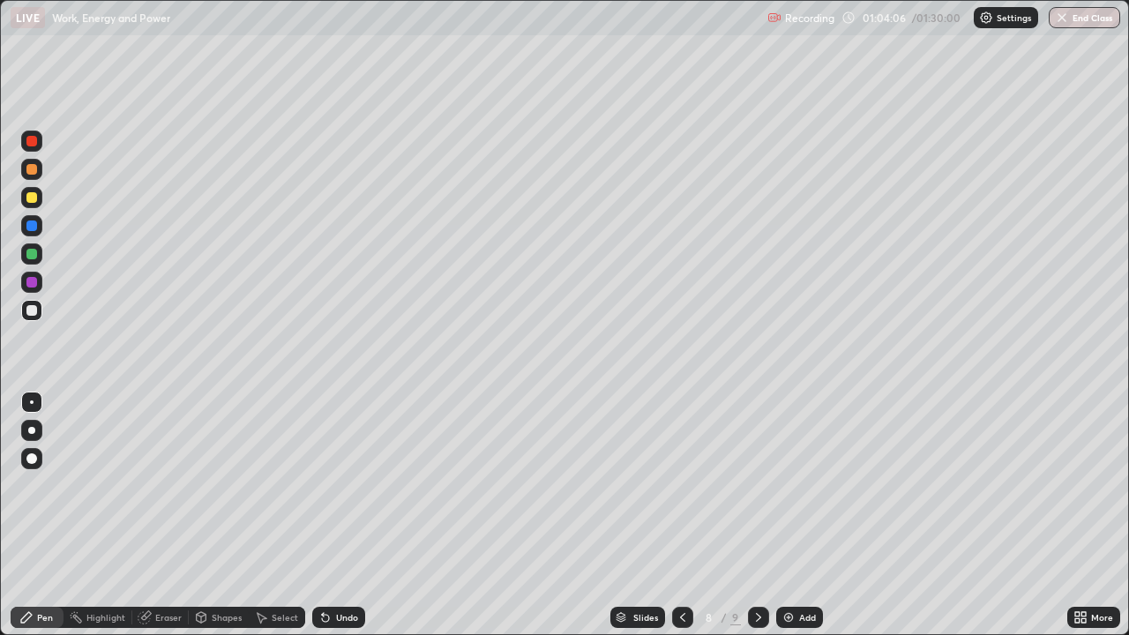
click at [322, 515] on icon at bounding box center [323, 614] width 2 height 2
click at [340, 515] on div "Undo" at bounding box center [347, 617] width 22 height 9
click at [164, 515] on div "Eraser" at bounding box center [160, 617] width 56 height 21
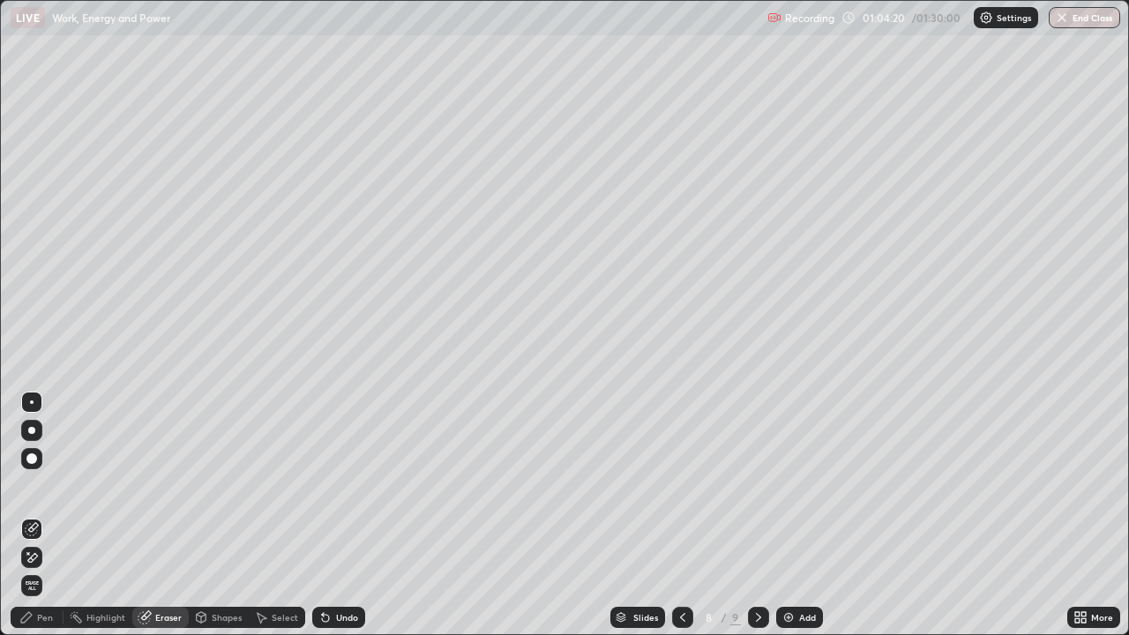
click at [34, 515] on div "Pen" at bounding box center [37, 617] width 53 height 21
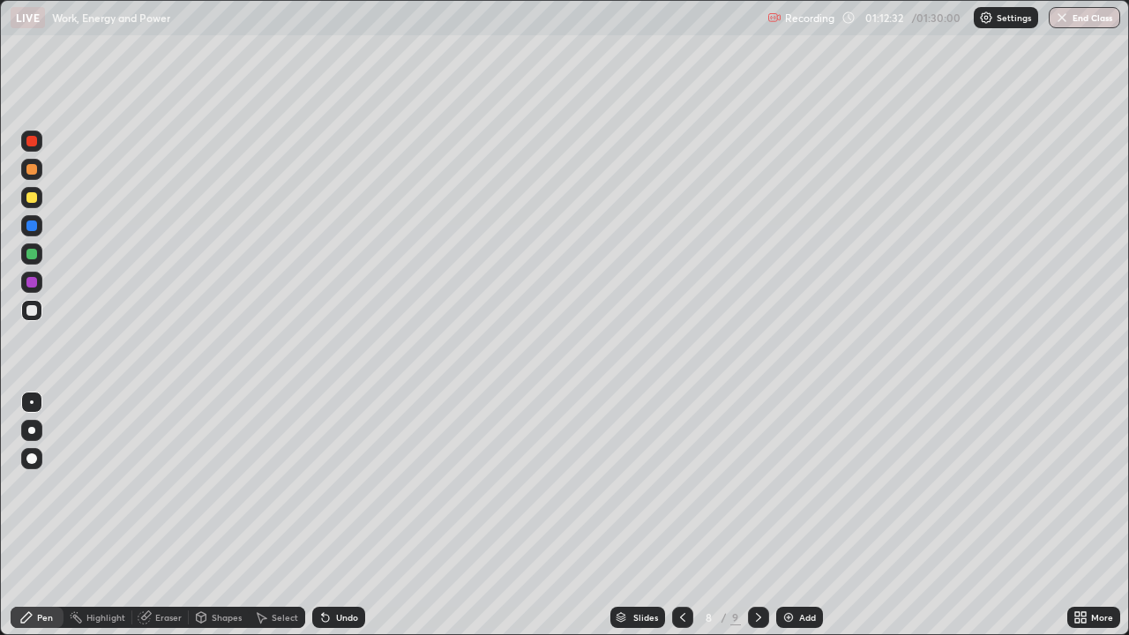
click at [799, 515] on div "Add" at bounding box center [807, 617] width 17 height 9
click at [33, 198] on div at bounding box center [31, 197] width 11 height 11
click at [32, 311] on div at bounding box center [31, 310] width 11 height 11
click at [160, 515] on div "Eraser" at bounding box center [168, 617] width 26 height 9
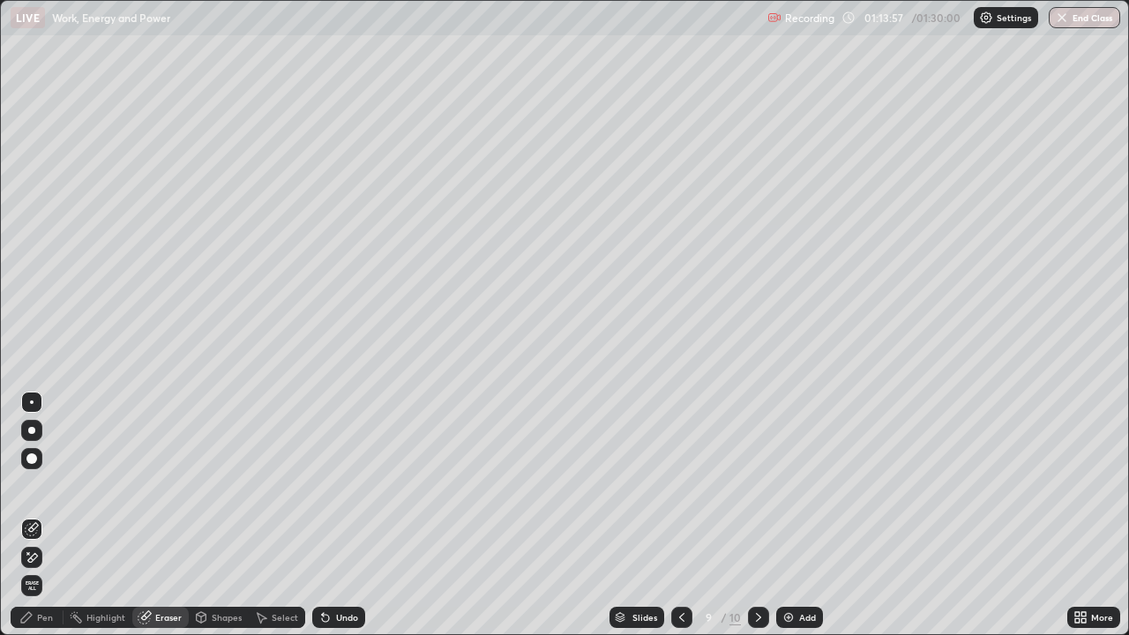
click at [37, 515] on div "Pen" at bounding box center [45, 617] width 16 height 9
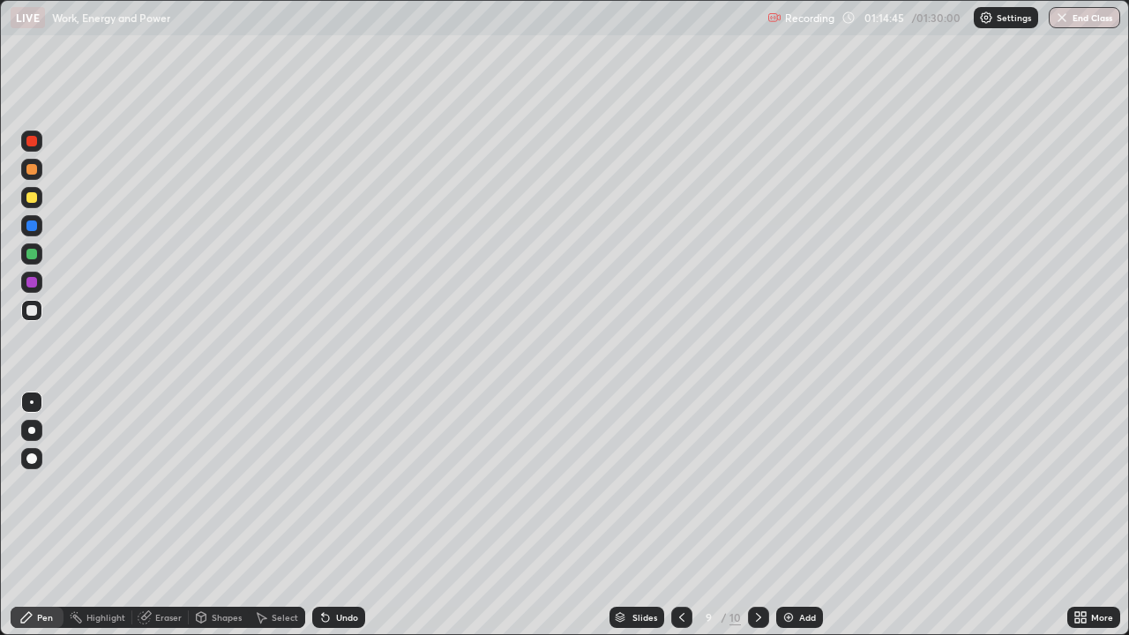
click at [156, 515] on div "Eraser" at bounding box center [168, 617] width 26 height 9
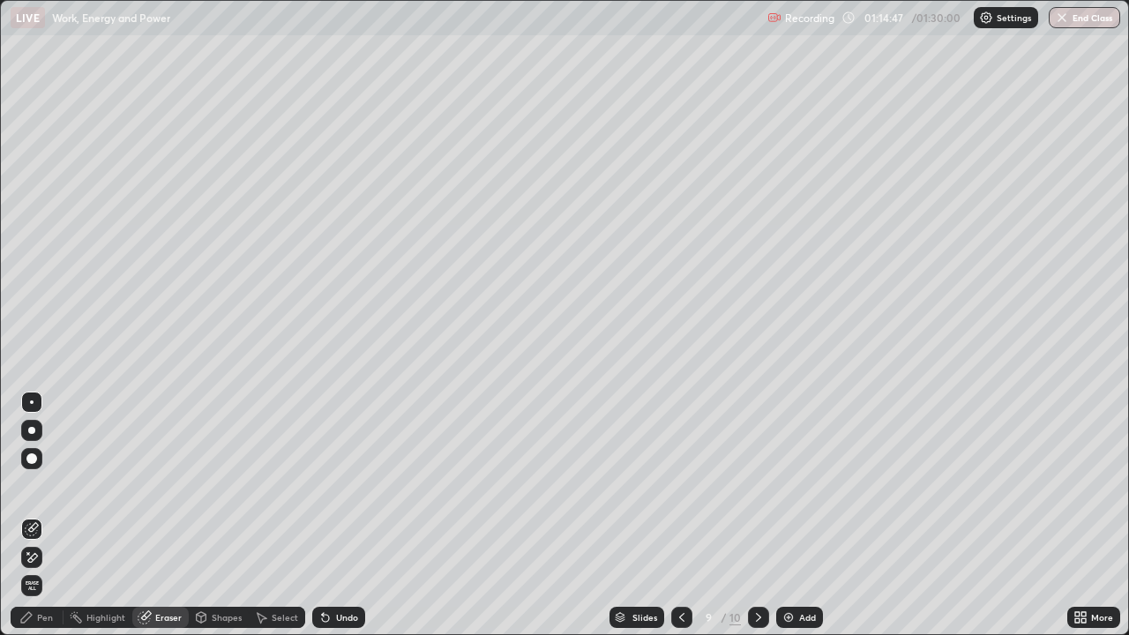
click at [45, 515] on div "Pen" at bounding box center [37, 617] width 53 height 21
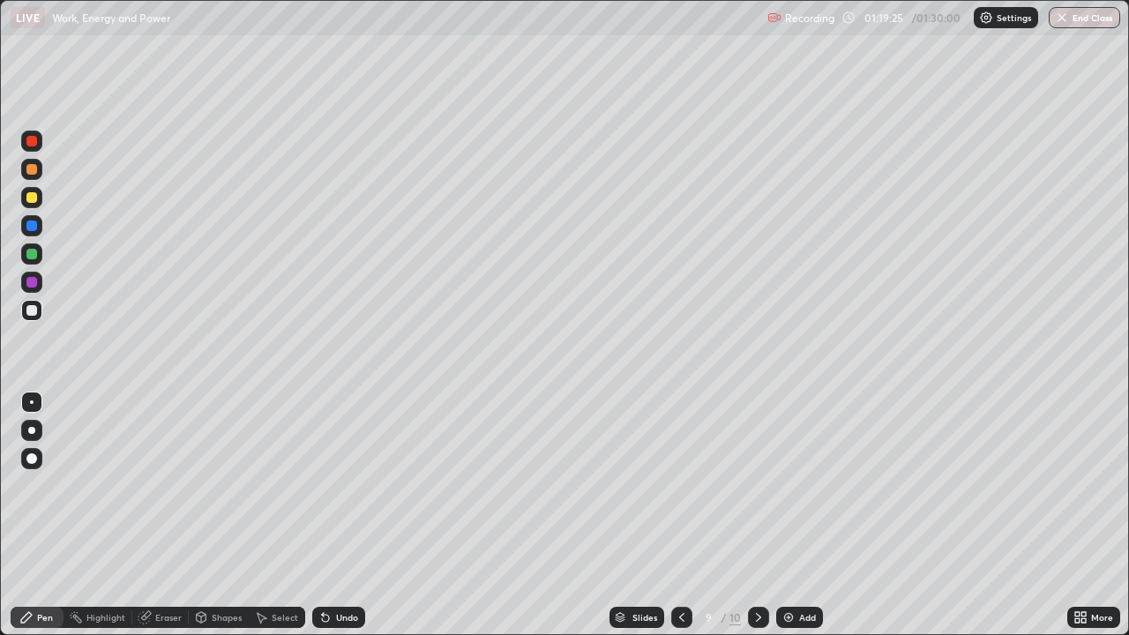
click at [340, 515] on div "Undo" at bounding box center [347, 617] width 22 height 9
click at [336, 515] on div "Undo" at bounding box center [338, 617] width 53 height 21
click at [153, 515] on div "Eraser" at bounding box center [160, 617] width 56 height 21
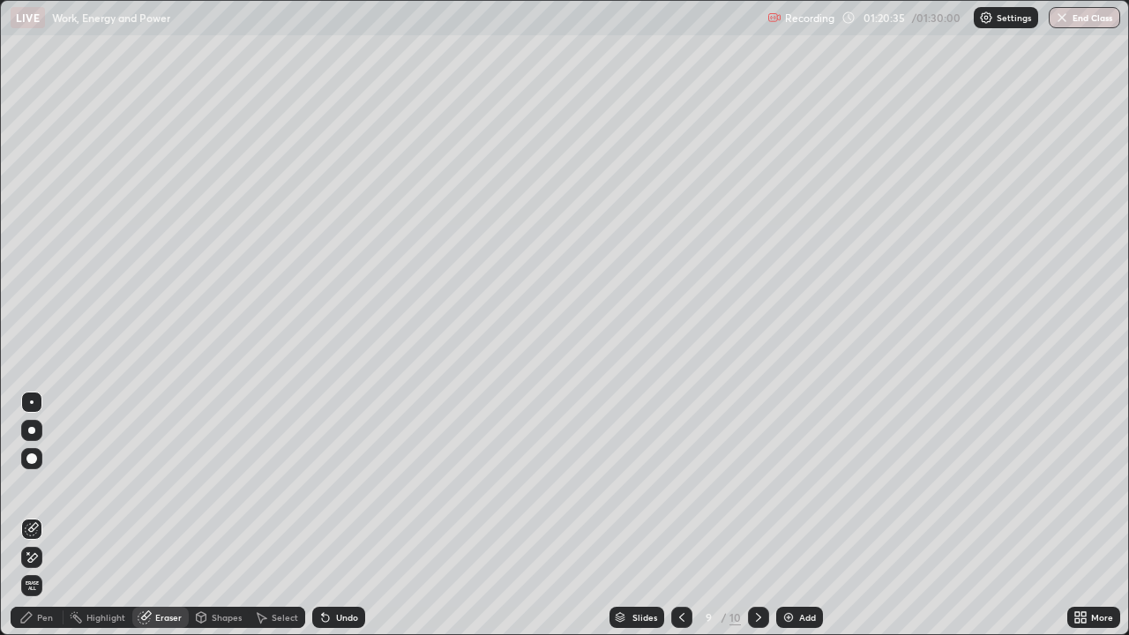
click at [42, 515] on div "Pen" at bounding box center [45, 617] width 16 height 9
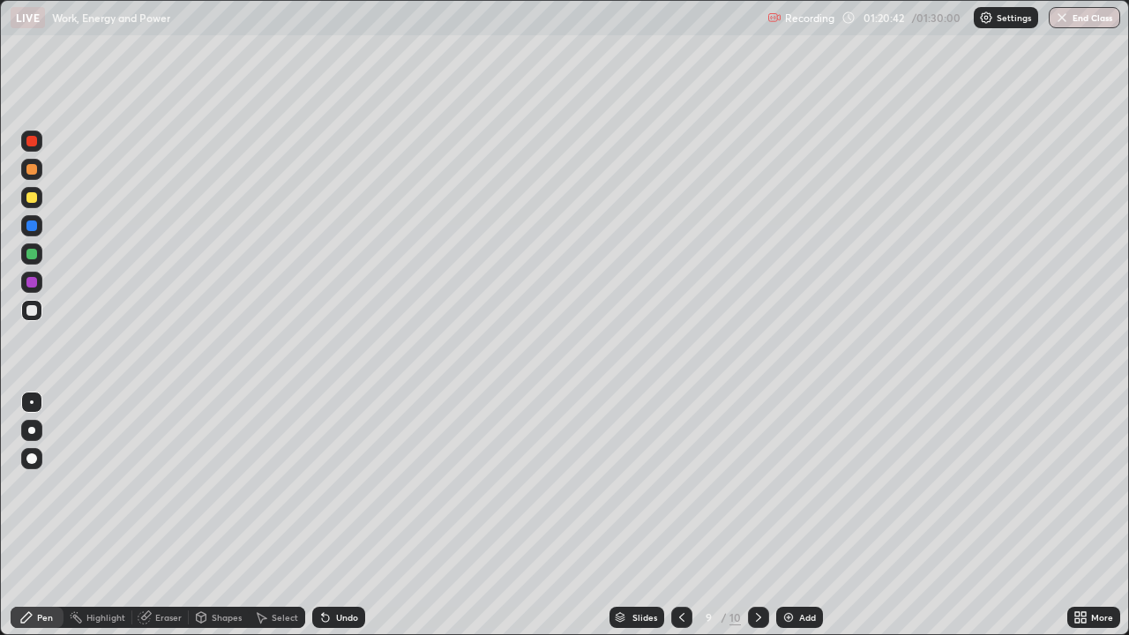
click at [165, 515] on div "Eraser" at bounding box center [168, 617] width 26 height 9
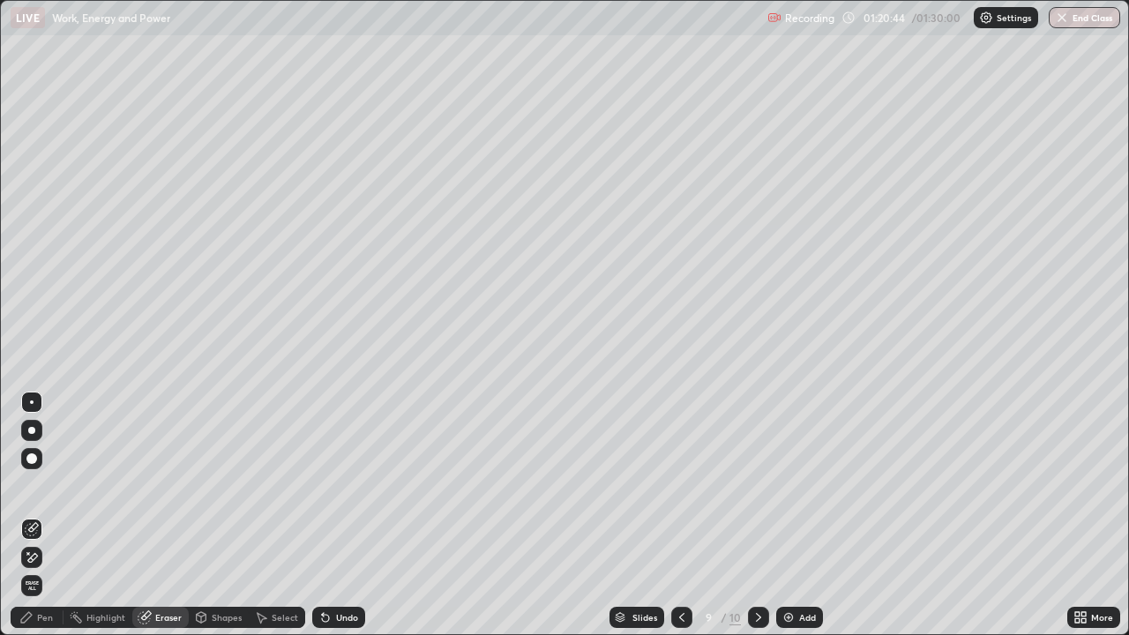
click at [29, 515] on div "Pen" at bounding box center [37, 617] width 53 height 21
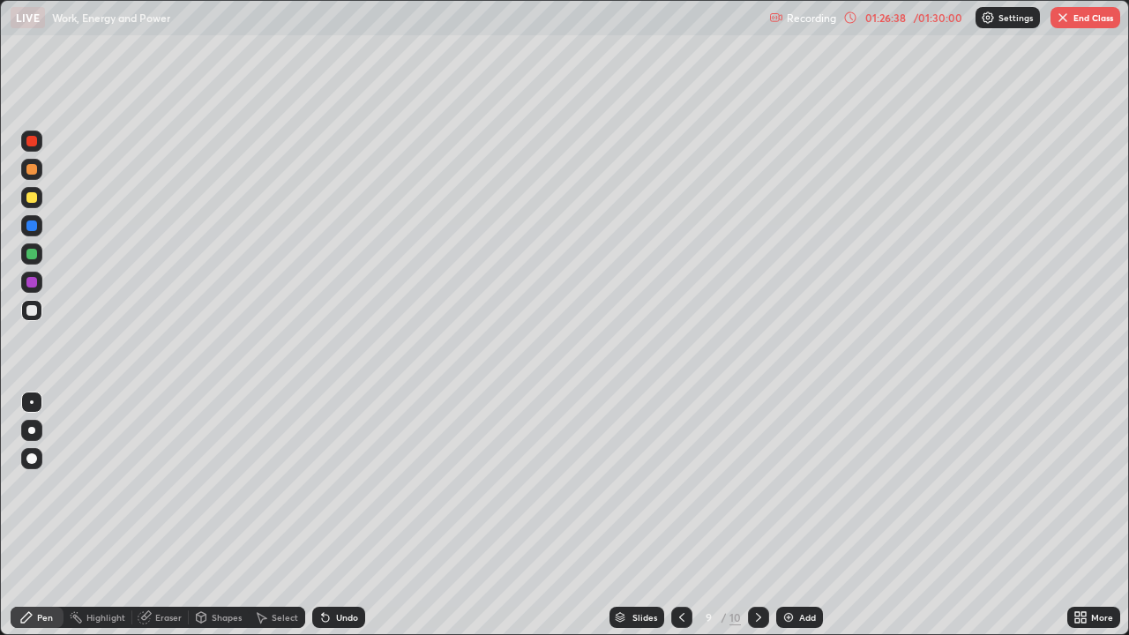
click at [1066, 21] on img "button" at bounding box center [1063, 18] width 14 height 14
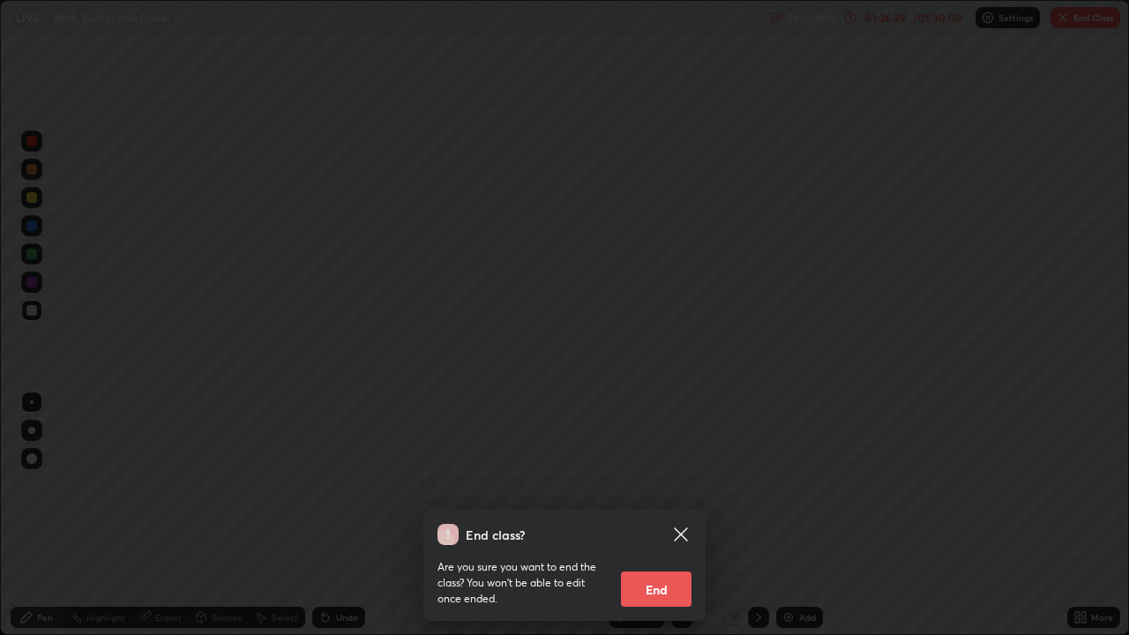
click at [655, 515] on button "End" at bounding box center [656, 589] width 71 height 35
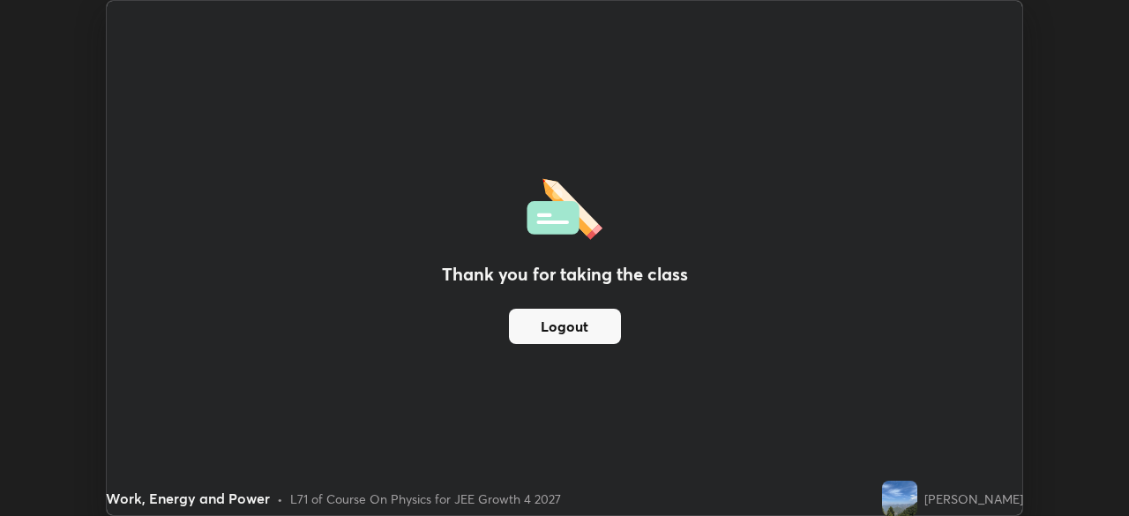
scroll to position [87693, 87080]
